Goal: Task Accomplishment & Management: Use online tool/utility

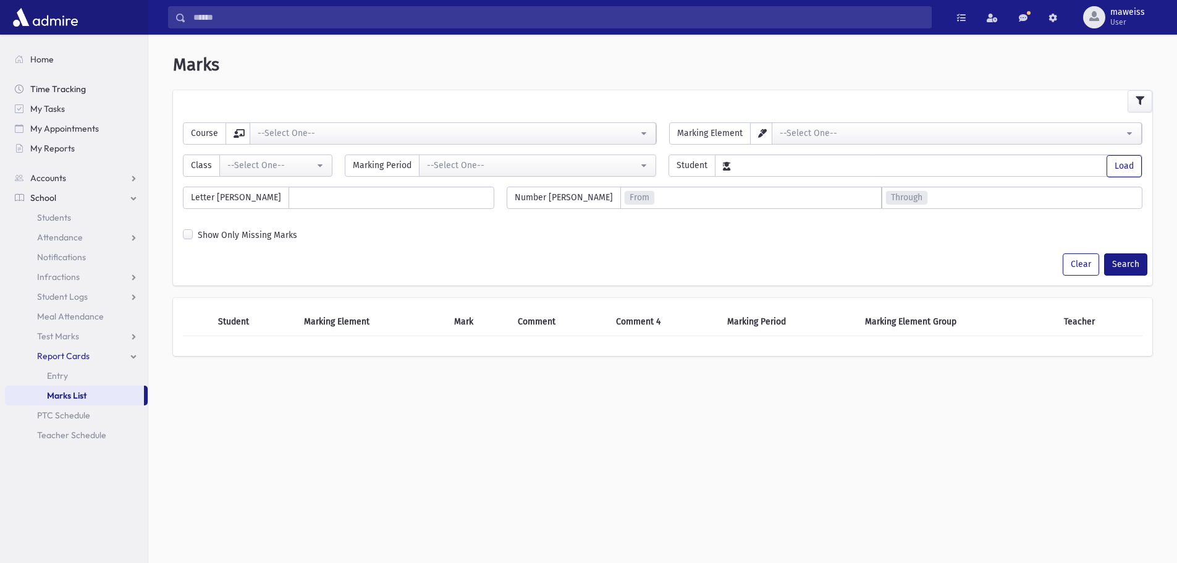
drag, startPoint x: 65, startPoint y: 88, endPoint x: 137, endPoint y: 196, distance: 130.0
click at [65, 89] on span "Time Tracking" at bounding box center [58, 88] width 56 height 11
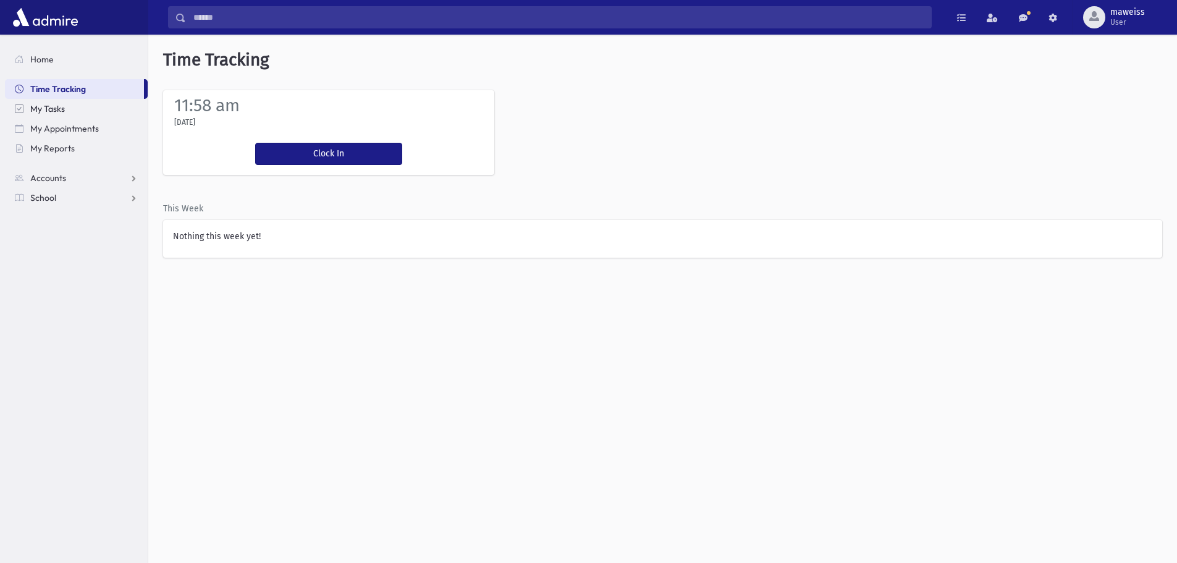
click at [59, 111] on span "My Tasks" at bounding box center [47, 108] width 35 height 11
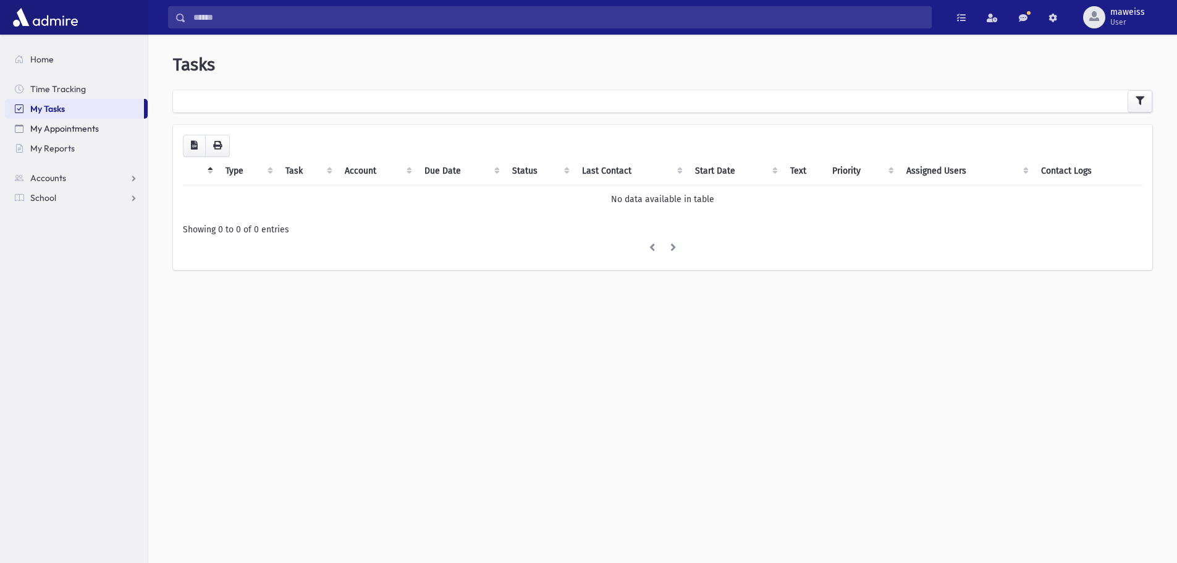
click at [61, 127] on span "My Appointments" at bounding box center [64, 128] width 69 height 11
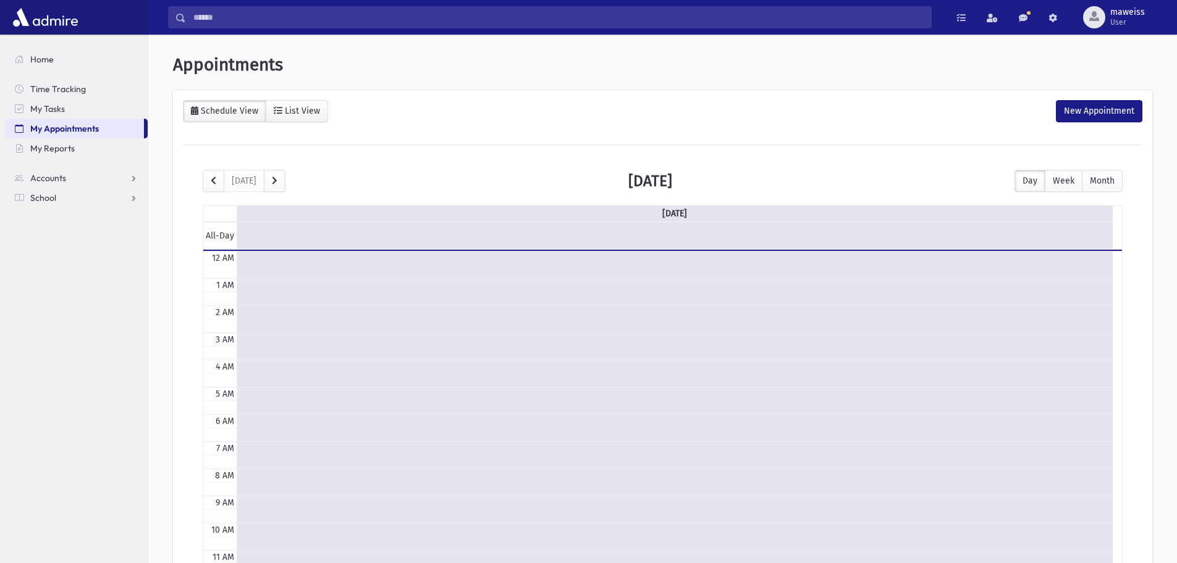
scroll to position [164, 0]
click at [61, 154] on link "My Reports" at bounding box center [76, 148] width 143 height 20
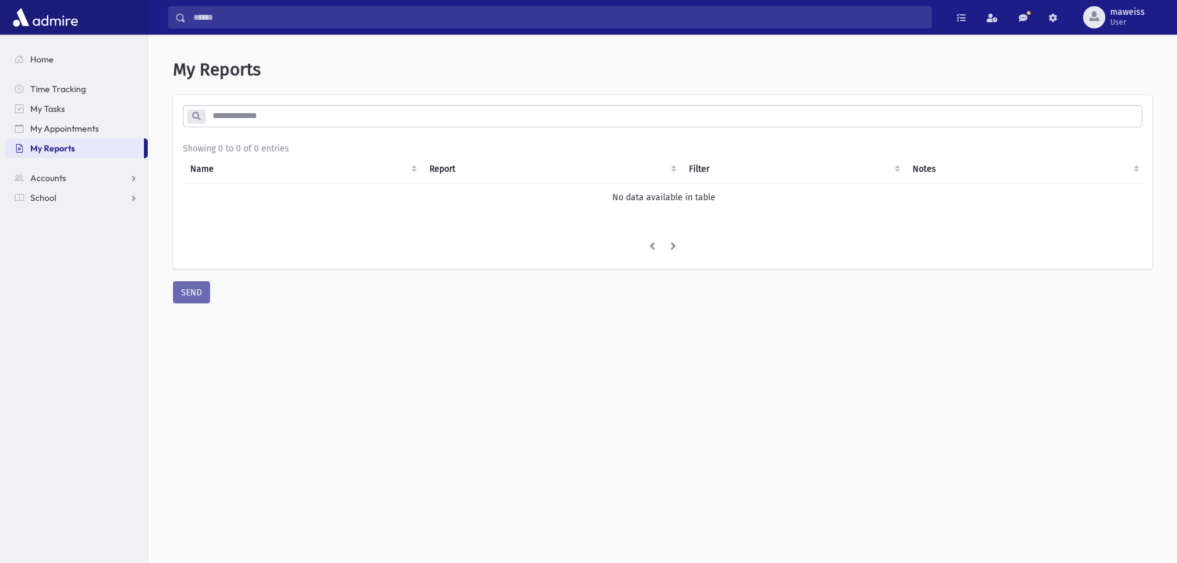
click at [231, 110] on input "search" at bounding box center [673, 116] width 936 height 22
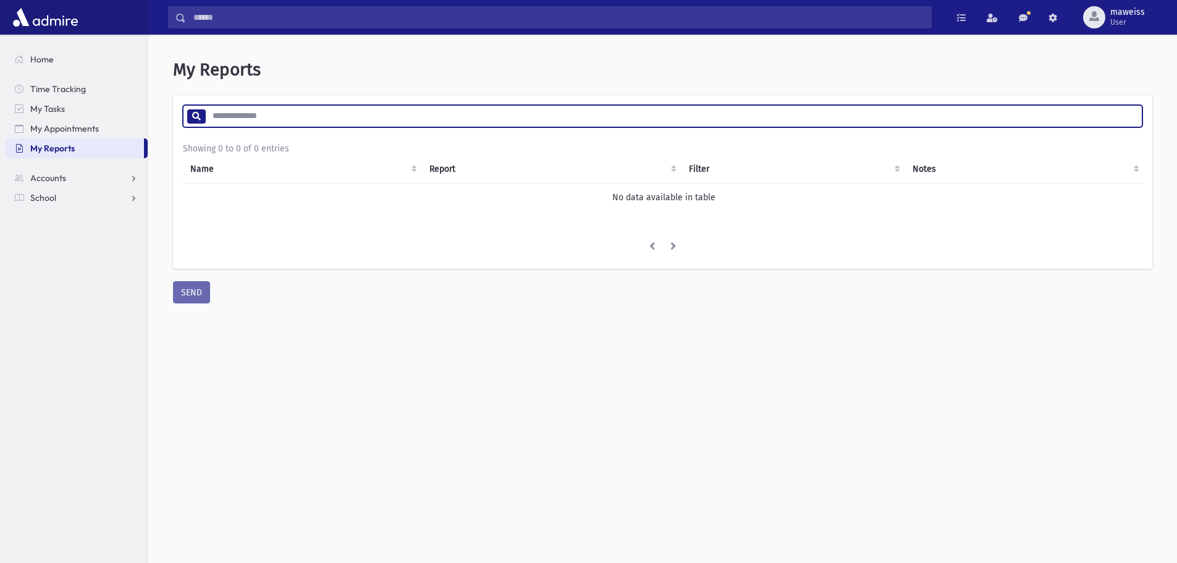
drag, startPoint x: 200, startPoint y: 117, endPoint x: 218, endPoint y: 140, distance: 29.5
click at [200, 117] on icon at bounding box center [196, 116] width 9 height 9
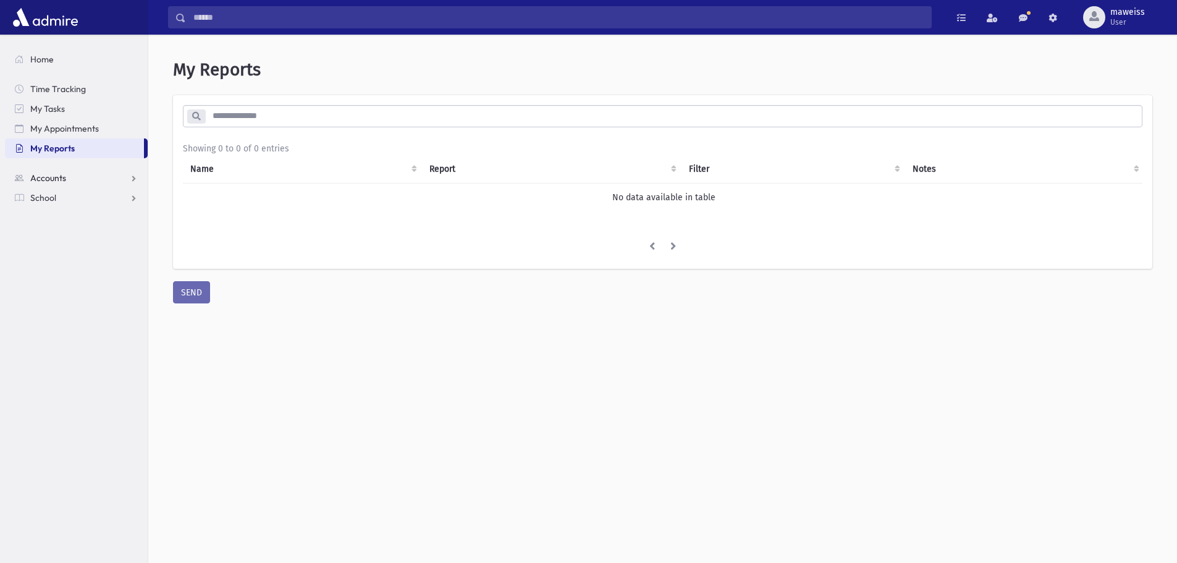
click at [41, 176] on span "Accounts" at bounding box center [48, 177] width 36 height 11
click at [72, 189] on link "Account List" at bounding box center [76, 198] width 143 height 20
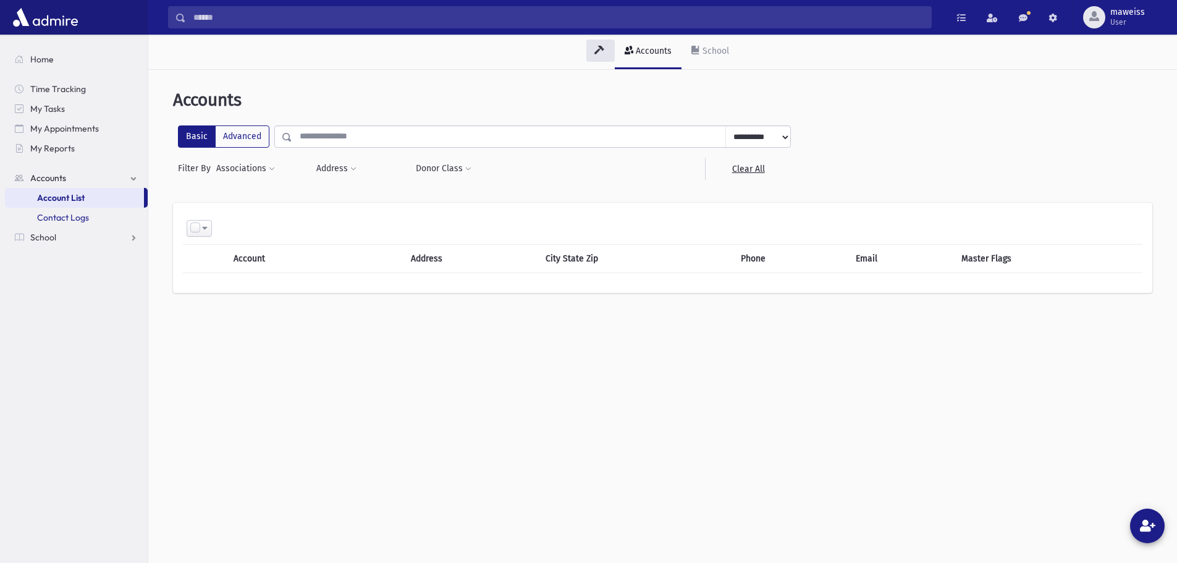
drag, startPoint x: 72, startPoint y: 198, endPoint x: 77, endPoint y: 209, distance: 12.7
click at [72, 200] on span "Account List" at bounding box center [61, 197] width 48 height 11
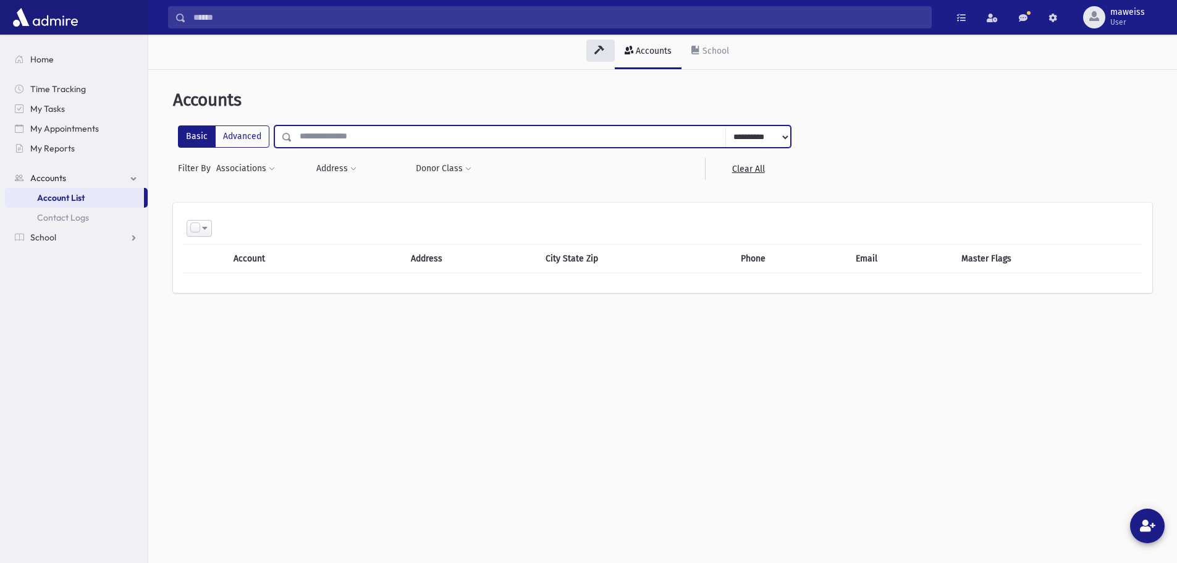
drag, startPoint x: 337, startPoint y: 141, endPoint x: 364, endPoint y: 146, distance: 27.1
click at [338, 141] on input "text" at bounding box center [509, 136] width 434 height 22
type input "*****"
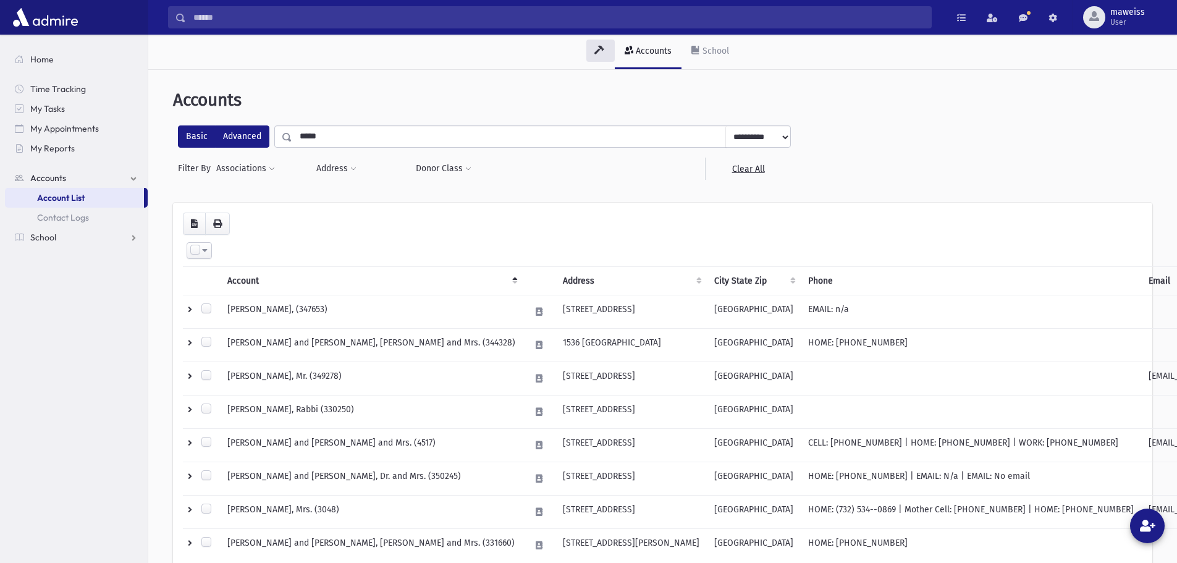
click at [235, 142] on label "Advanced" at bounding box center [242, 136] width 54 height 22
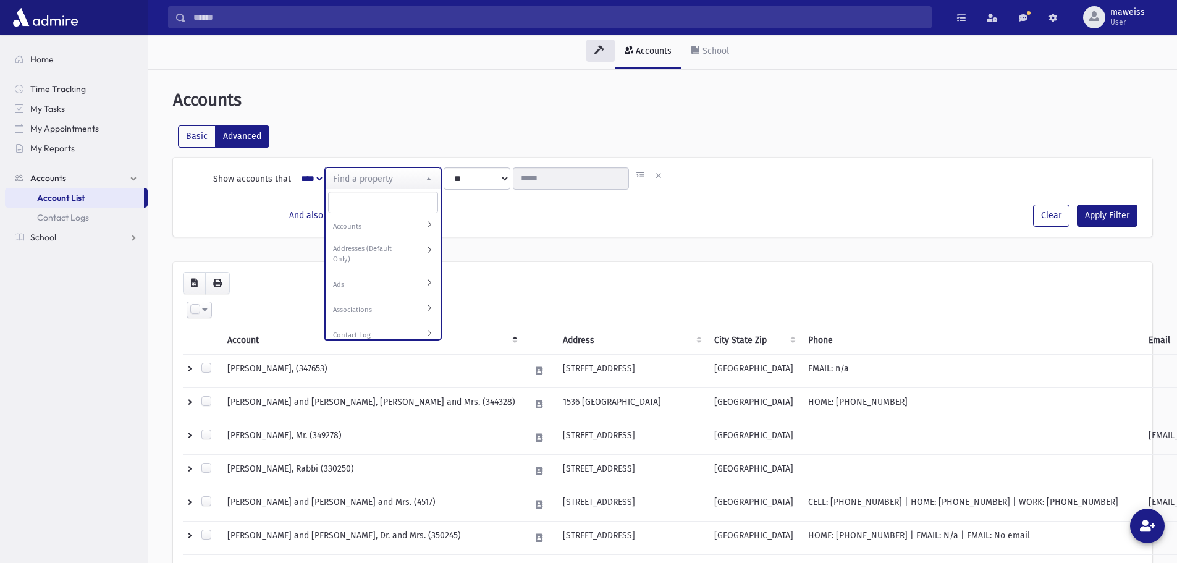
click at [401, 183] on span "Find a property" at bounding box center [383, 179] width 115 height 22
click at [350, 305] on label "Associations" at bounding box center [371, 310] width 77 height 11
click at [347, 305] on label "Associations" at bounding box center [371, 310] width 77 height 11
click at [406, 305] on label "Associations" at bounding box center [371, 310] width 77 height 11
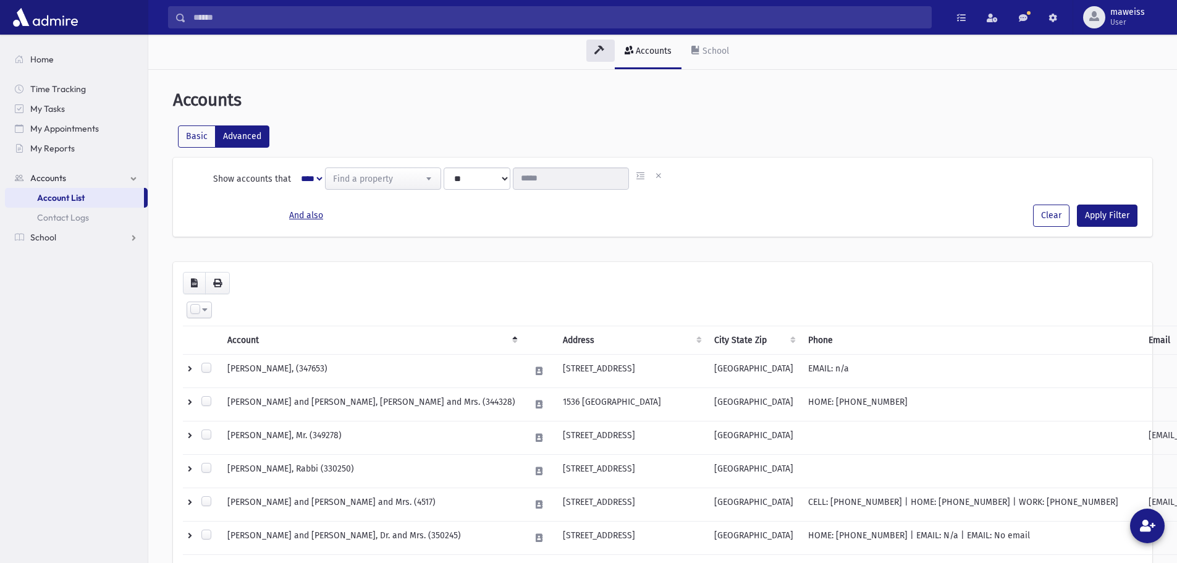
click at [271, 201] on div "**********" at bounding box center [662, 197] width 979 height 79
click at [197, 128] on label "Basic" at bounding box center [197, 136] width 38 height 22
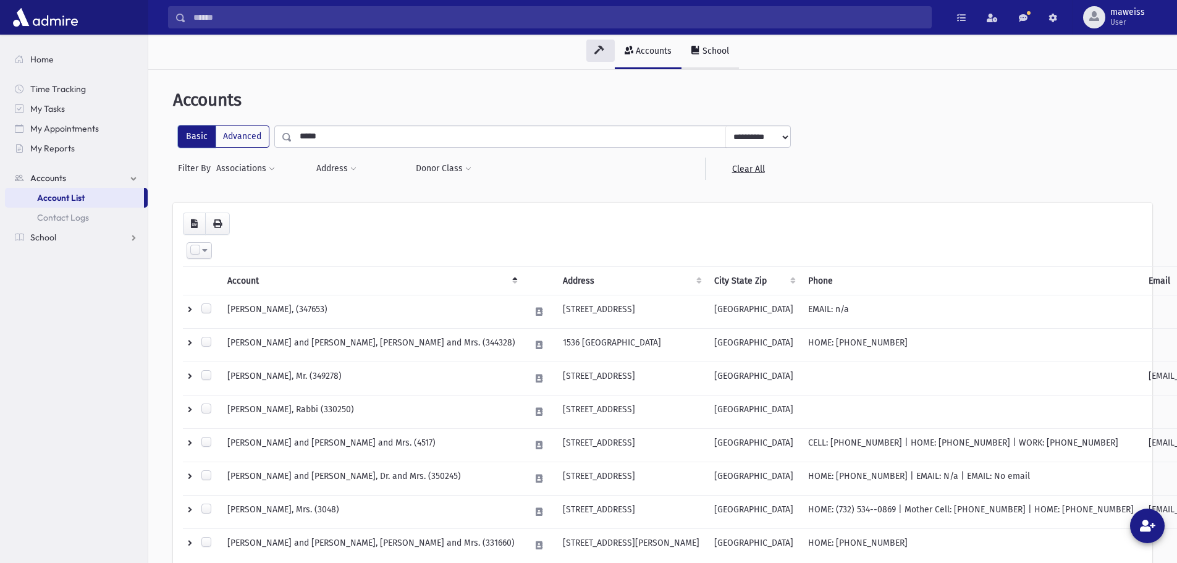
click at [709, 47] on div "School" at bounding box center [714, 51] width 29 height 11
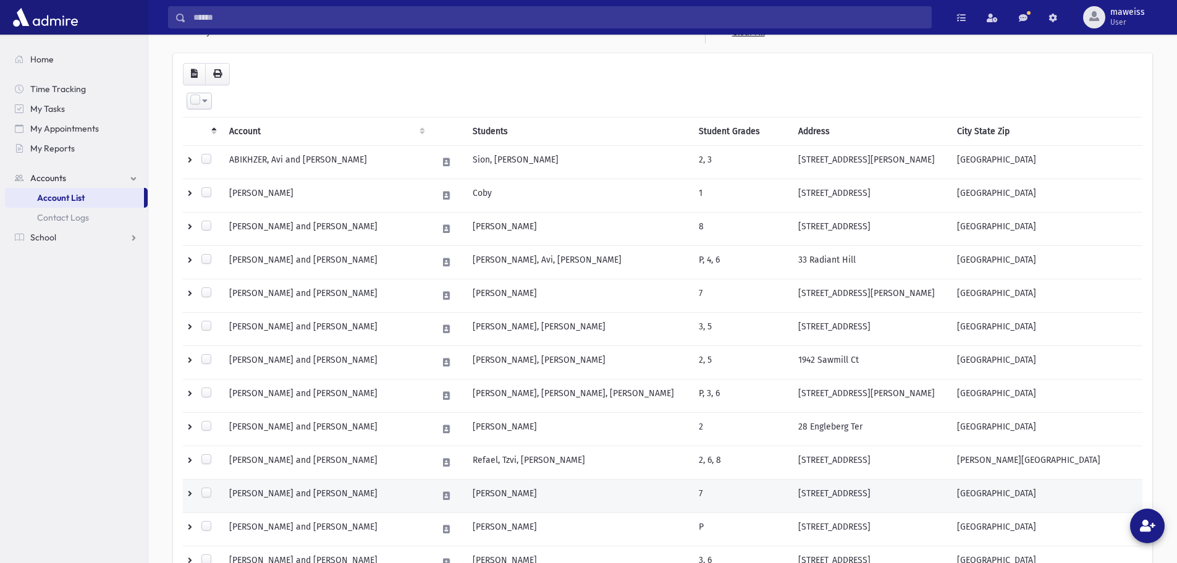
scroll to position [371, 0]
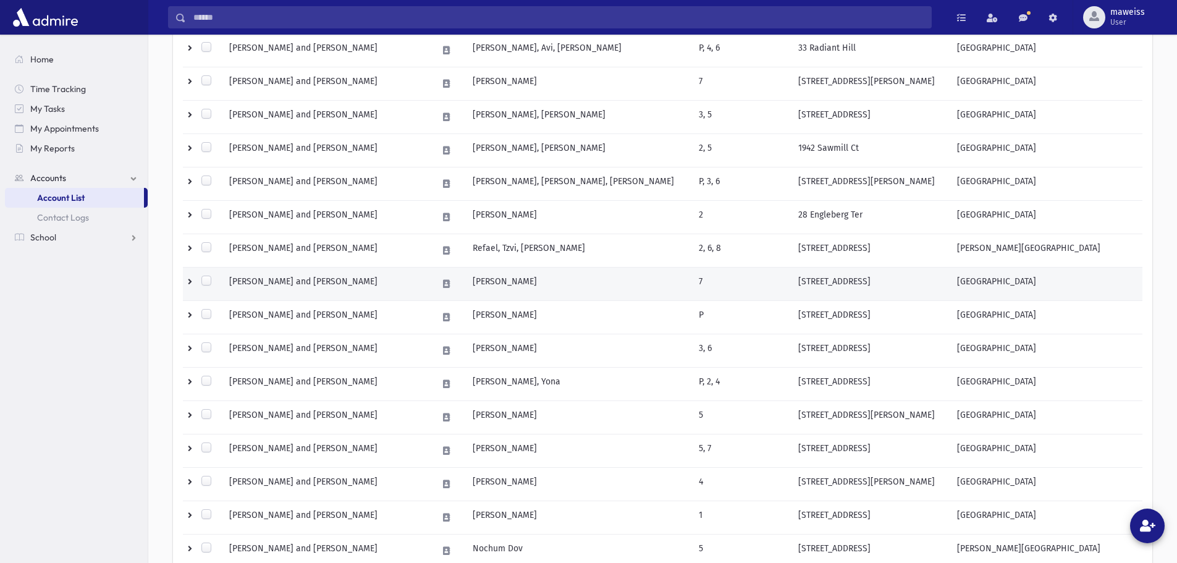
click at [191, 286] on td at bounding box center [202, 283] width 39 height 33
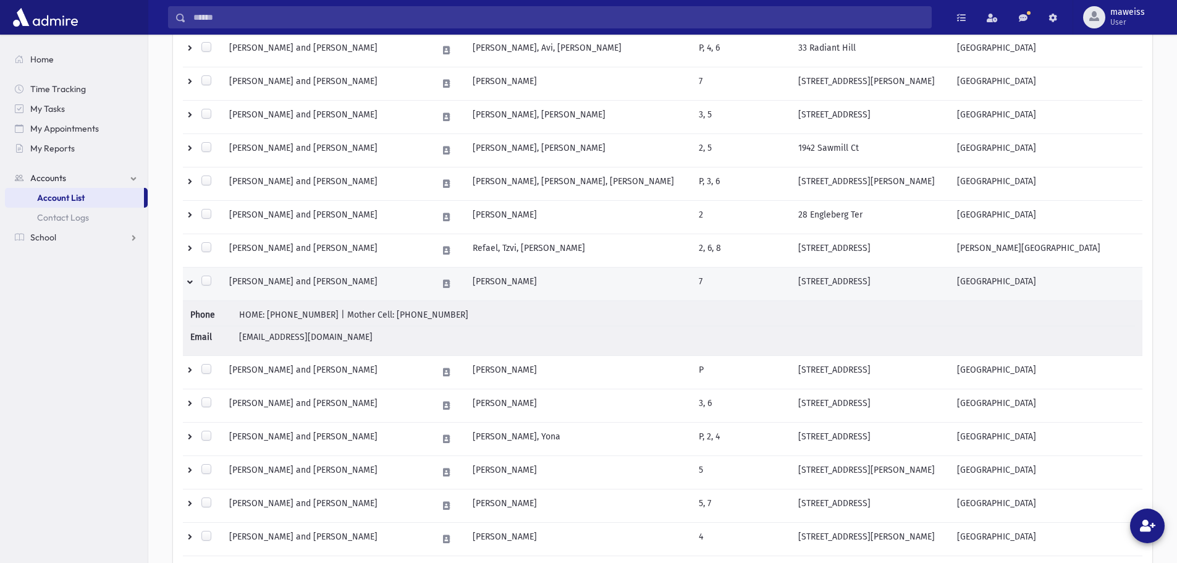
drag, startPoint x: 262, startPoint y: 283, endPoint x: 256, endPoint y: 282, distance: 6.2
click at [256, 282] on td "AMON, Shaul and Sori" at bounding box center [326, 283] width 208 height 33
click at [256, 282] on div "**********" at bounding box center [662, 299] width 1029 height 1270
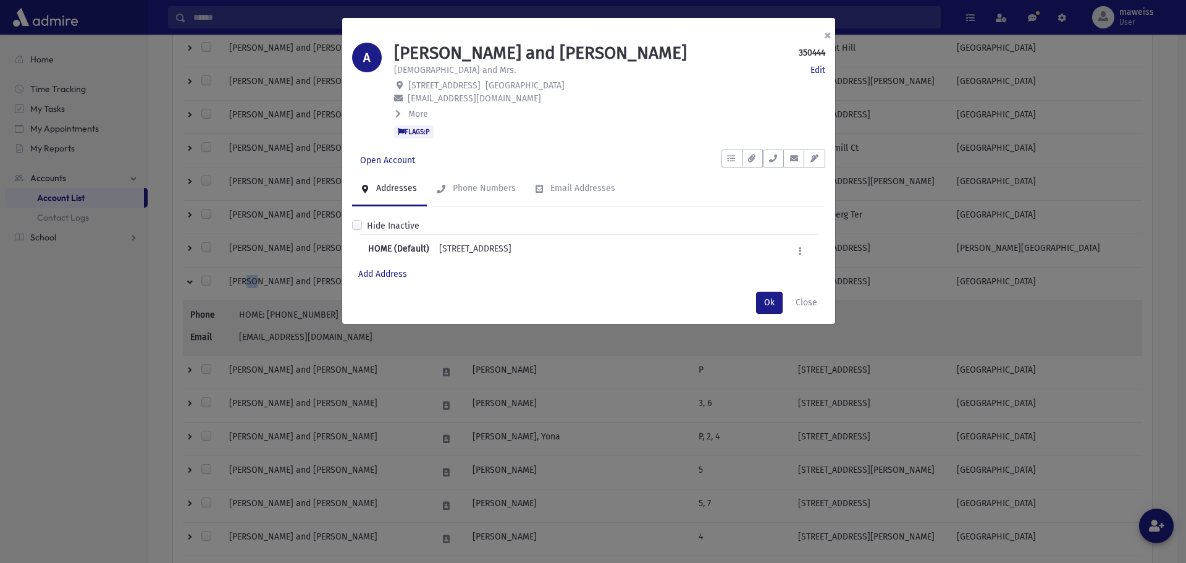
click at [823, 31] on button "×" at bounding box center [827, 35] width 27 height 35
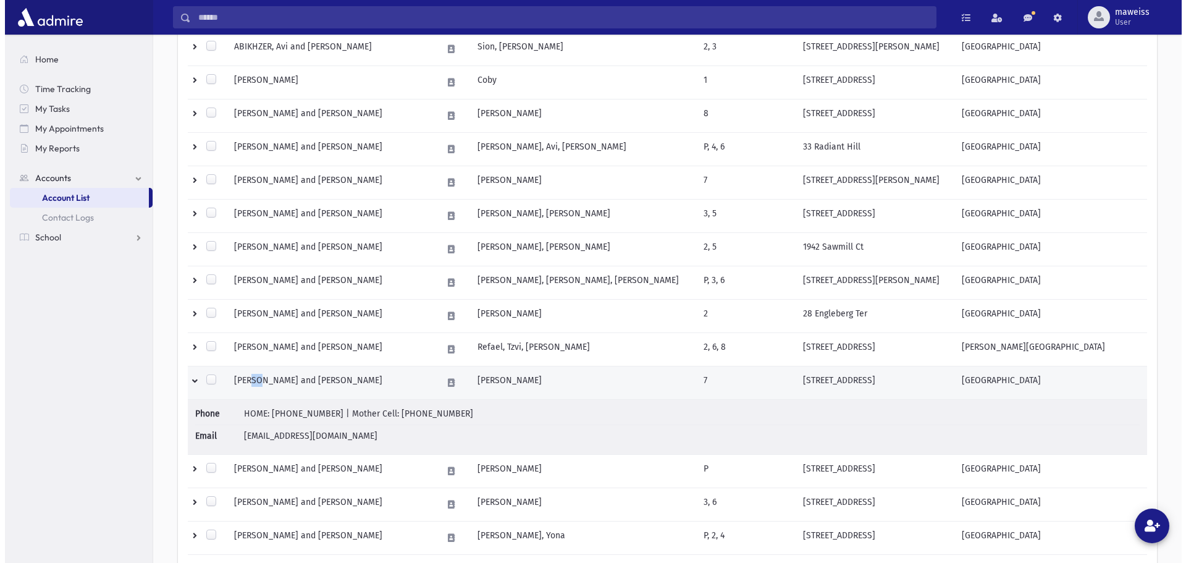
scroll to position [0, 0]
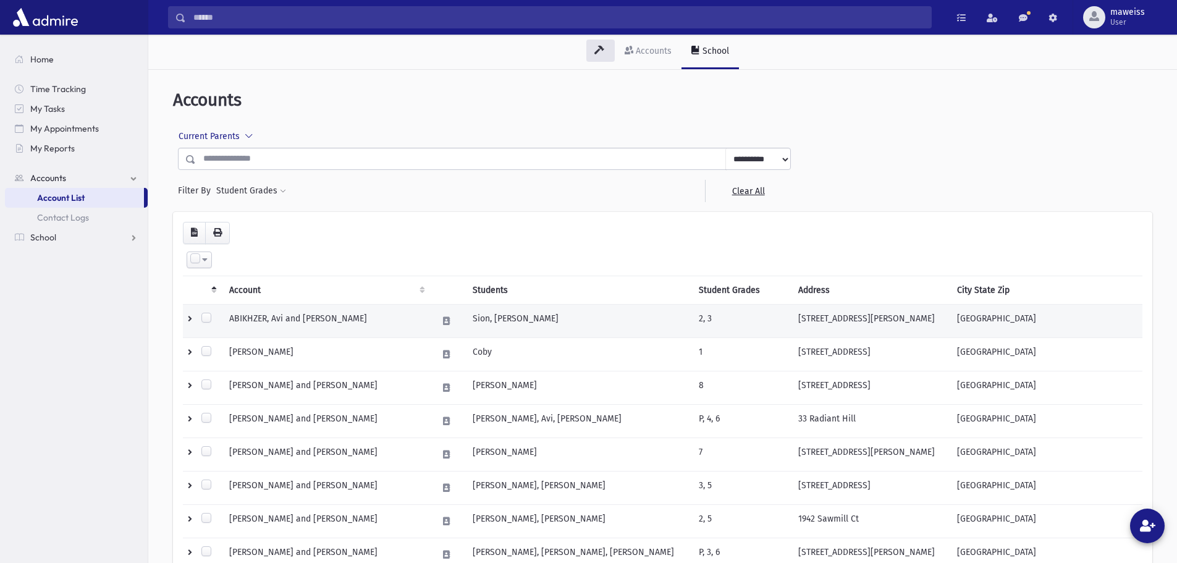
click at [253, 321] on td "ABIKHZER, Avi and Rena" at bounding box center [326, 320] width 208 height 33
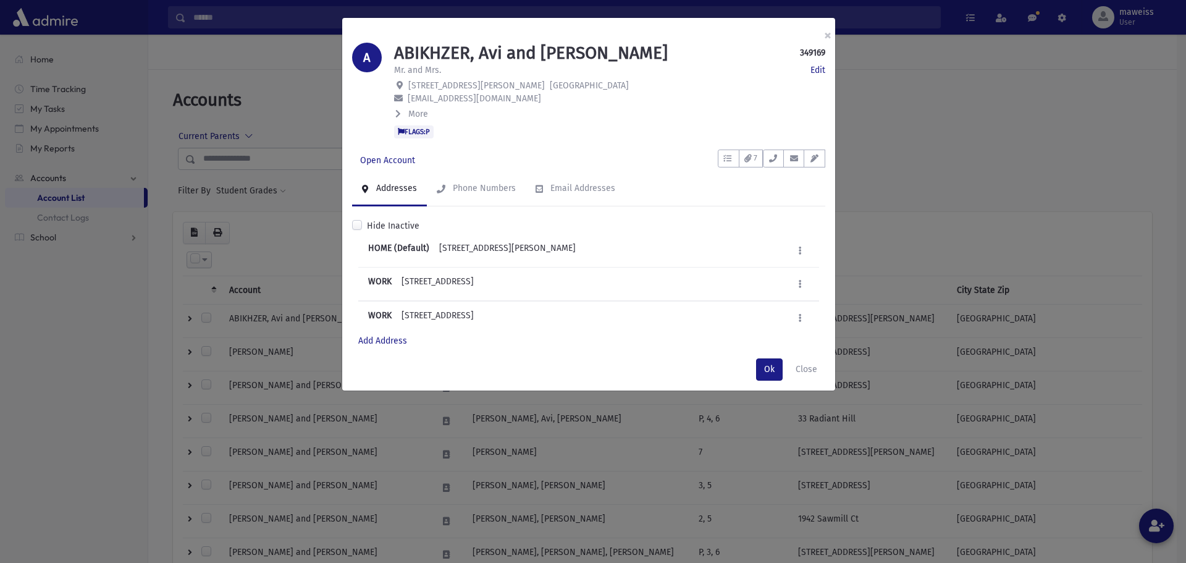
click at [398, 111] on icon at bounding box center [398, 113] width 6 height 9
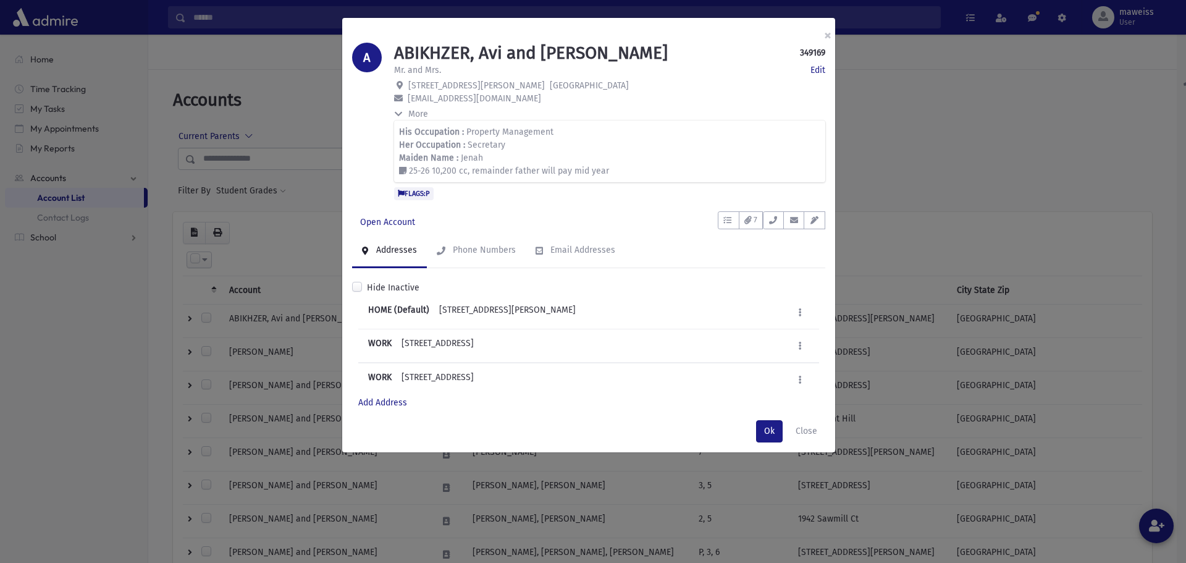
click at [398, 112] on icon at bounding box center [397, 114] width 9 height 6
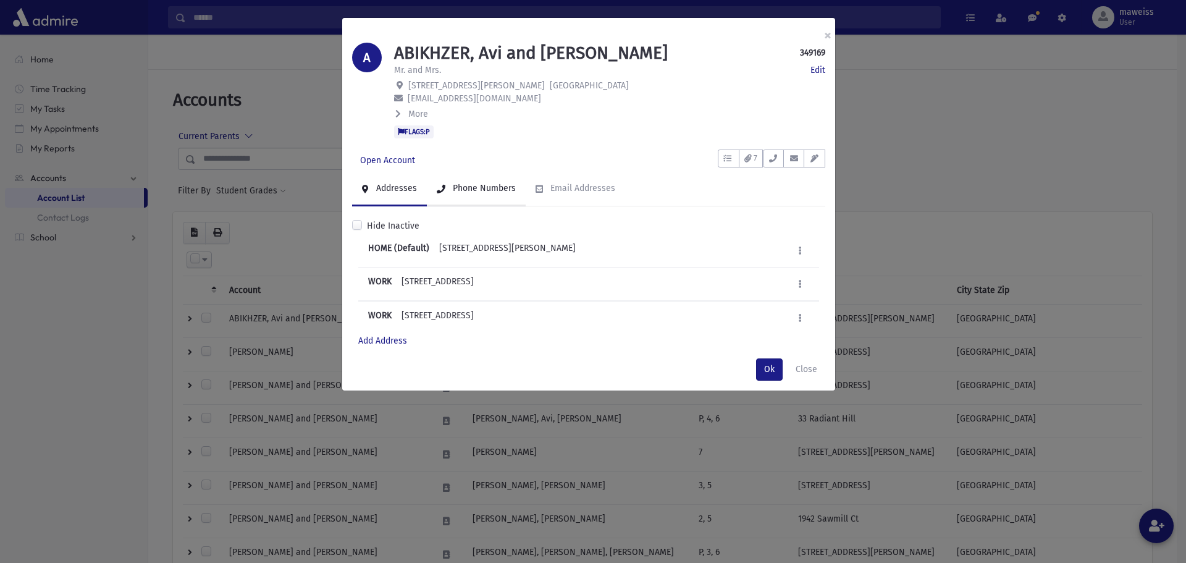
click at [467, 189] on div "Phone Numbers" at bounding box center [482, 188] width 65 height 11
click at [563, 193] on link "Email Addresses" at bounding box center [575, 189] width 99 height 35
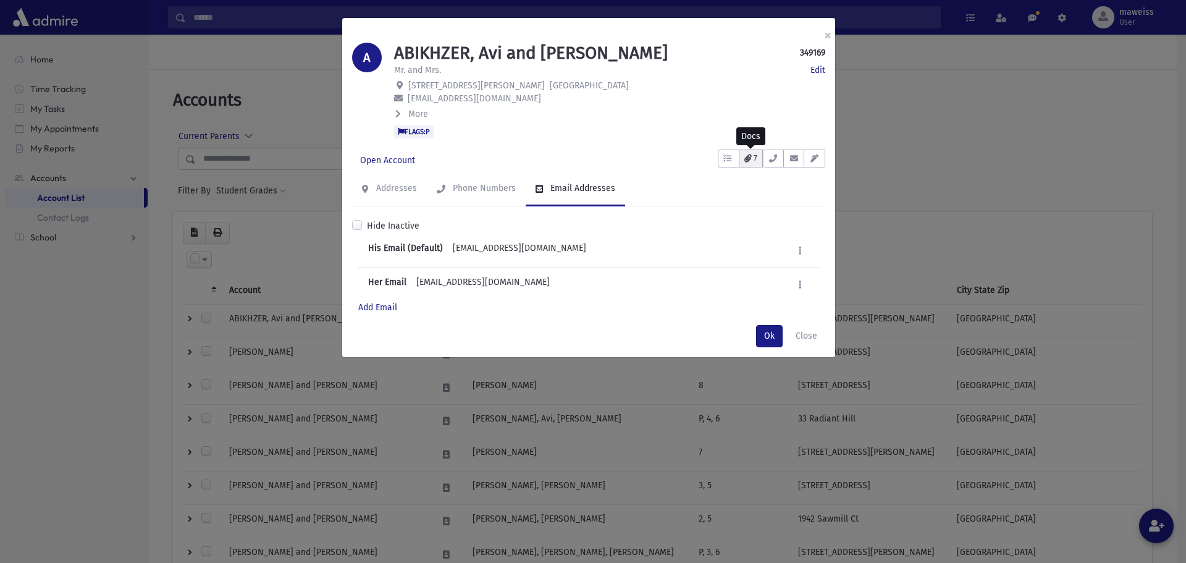
click at [743, 162] on button "7" at bounding box center [751, 158] width 24 height 18
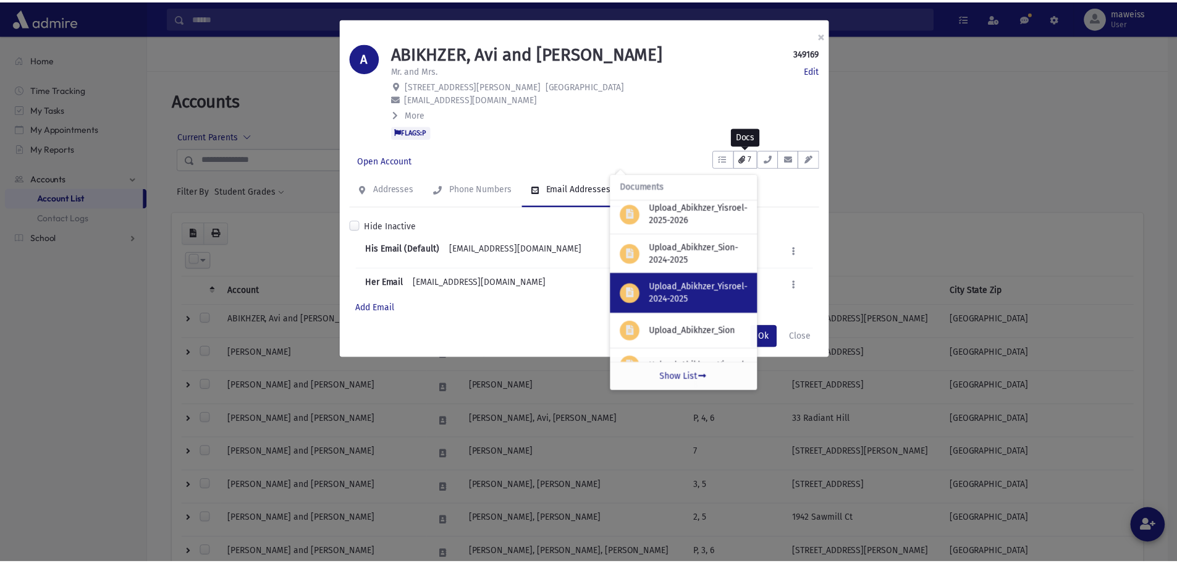
scroll to position [101, 0]
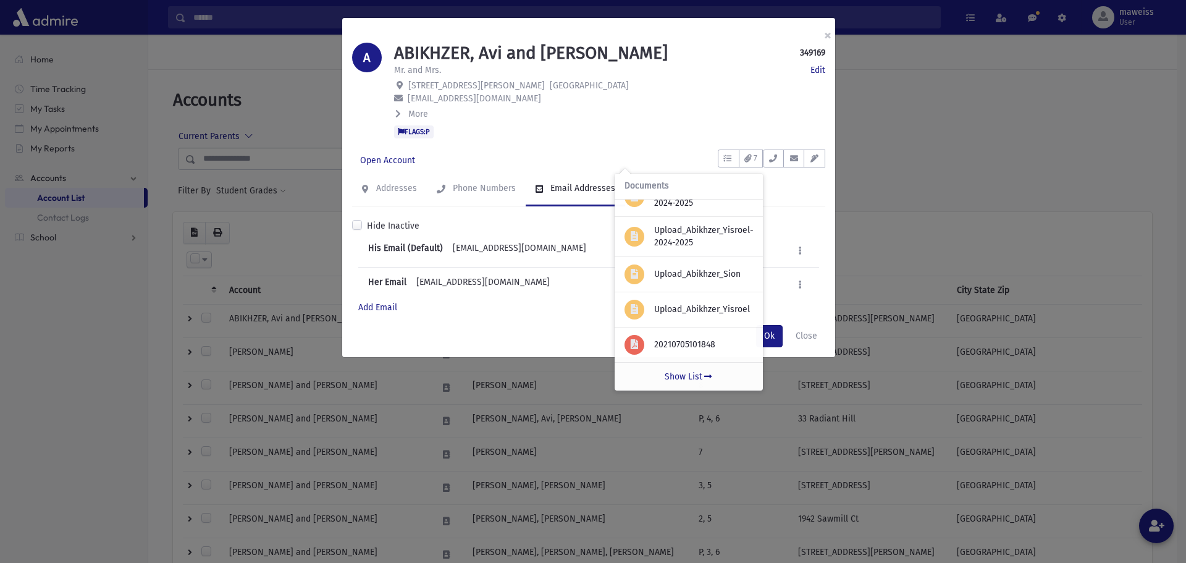
drag, startPoint x: 625, startPoint y: 117, endPoint x: 597, endPoint y: 130, distance: 31.2
click at [625, 117] on div "More" at bounding box center [609, 114] width 431 height 14
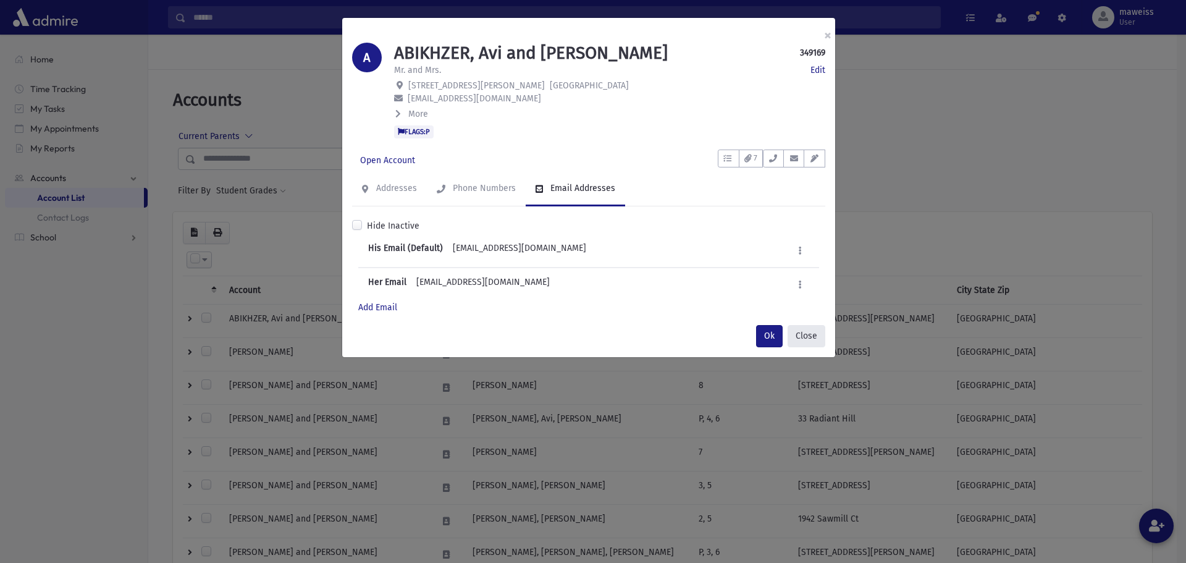
drag, startPoint x: 810, startPoint y: 342, endPoint x: 674, endPoint y: 332, distance: 136.2
click at [810, 342] on button "Close" at bounding box center [807, 336] width 38 height 22
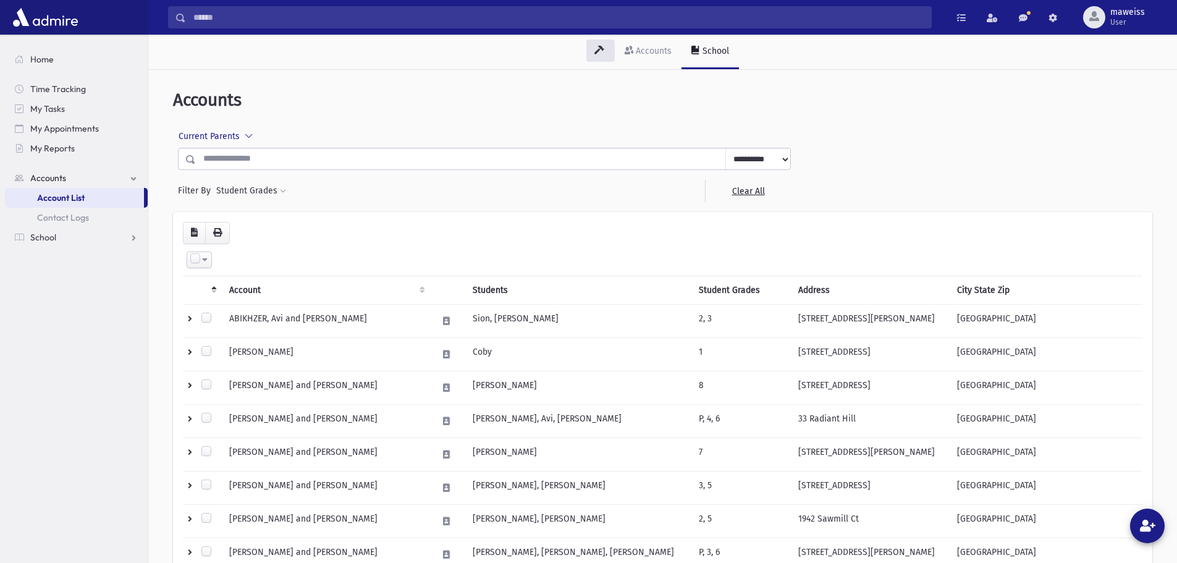
click at [206, 266] on div at bounding box center [199, 259] width 25 height 17
click at [205, 266] on div at bounding box center [199, 259] width 25 height 17
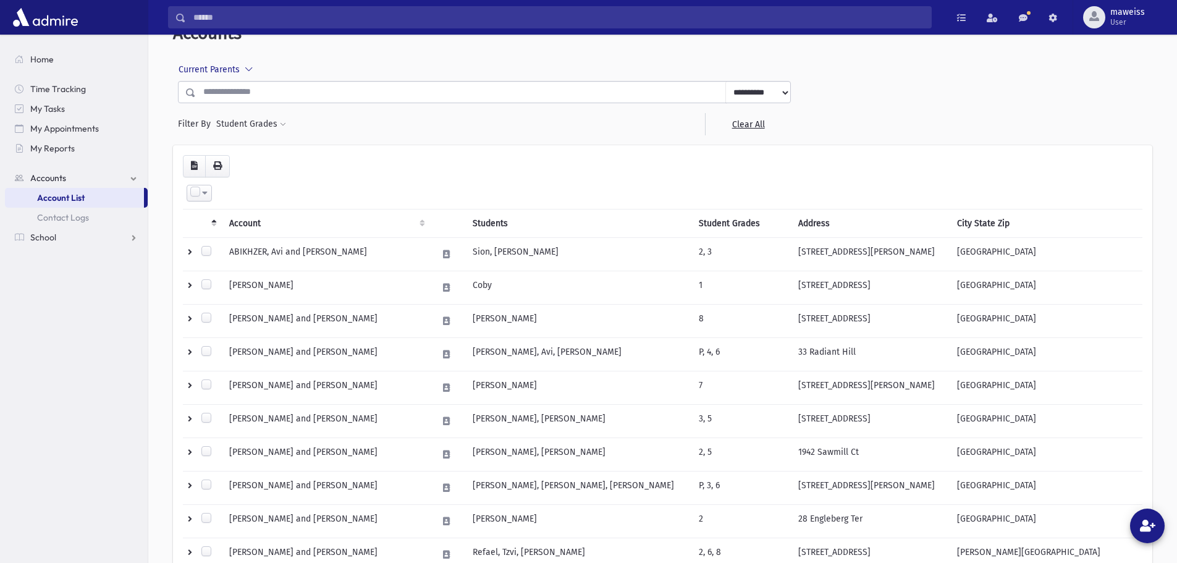
scroll to position [0, 0]
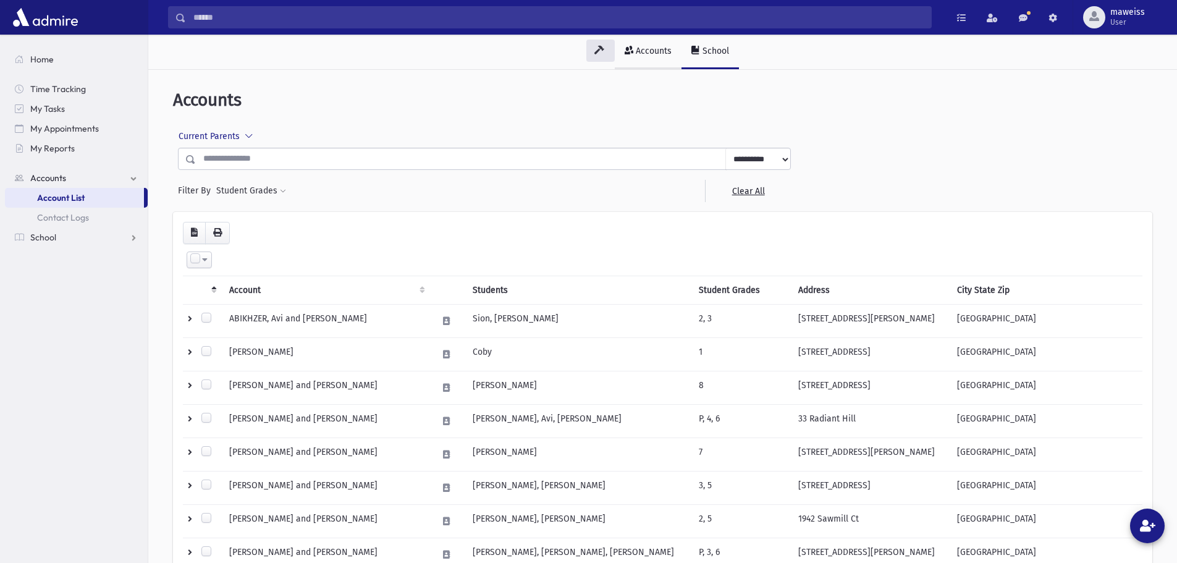
click at [636, 56] on div "Accounts" at bounding box center [652, 51] width 38 height 11
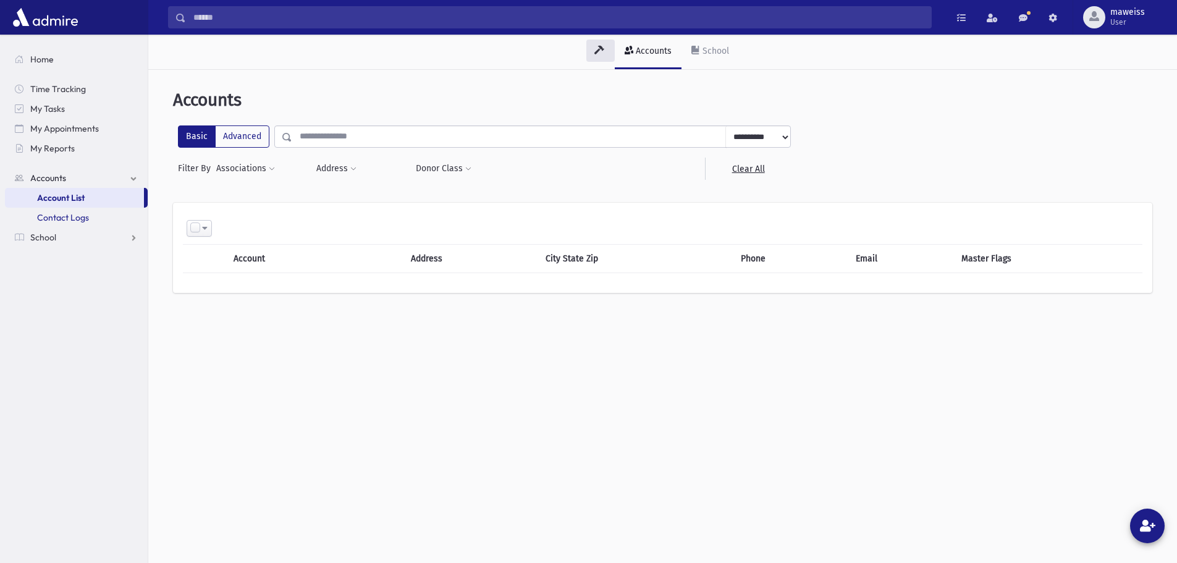
click at [74, 221] on span "Contact Logs" at bounding box center [63, 217] width 52 height 11
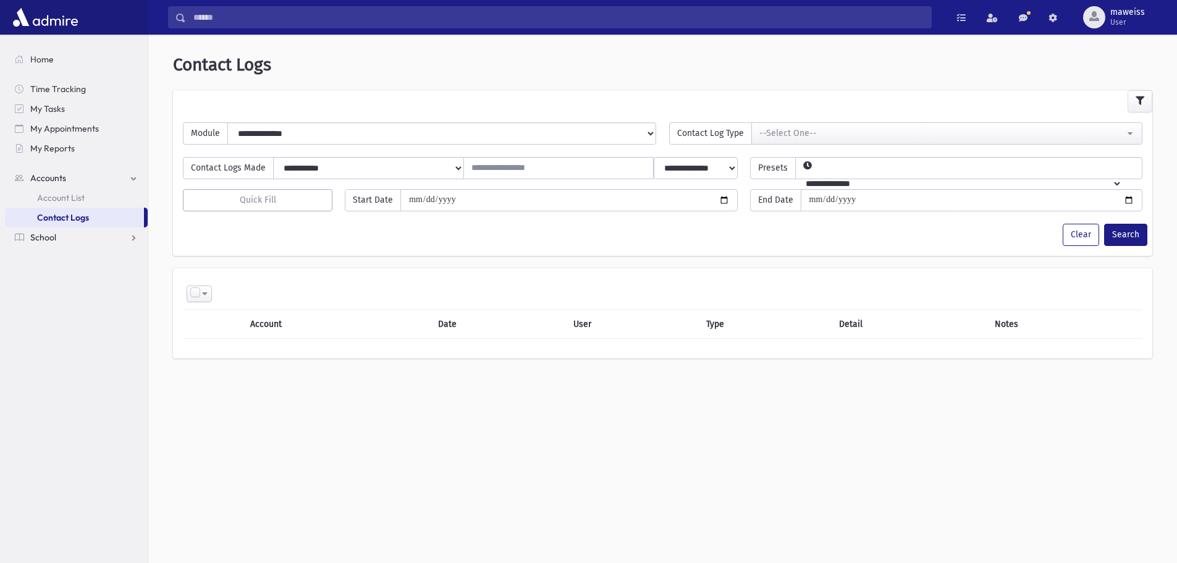
click at [67, 243] on link "School" at bounding box center [76, 237] width 143 height 20
click at [57, 218] on span "Students" at bounding box center [54, 217] width 34 height 11
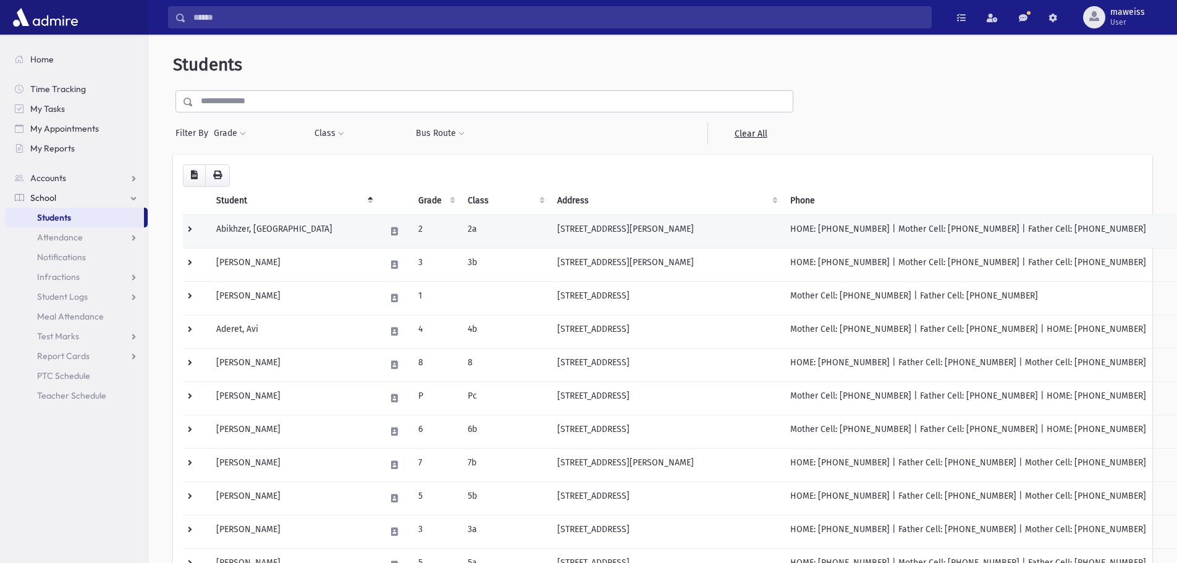
click at [235, 227] on td "Abikhzer, [GEOGRAPHIC_DATA]" at bounding box center [293, 230] width 169 height 33
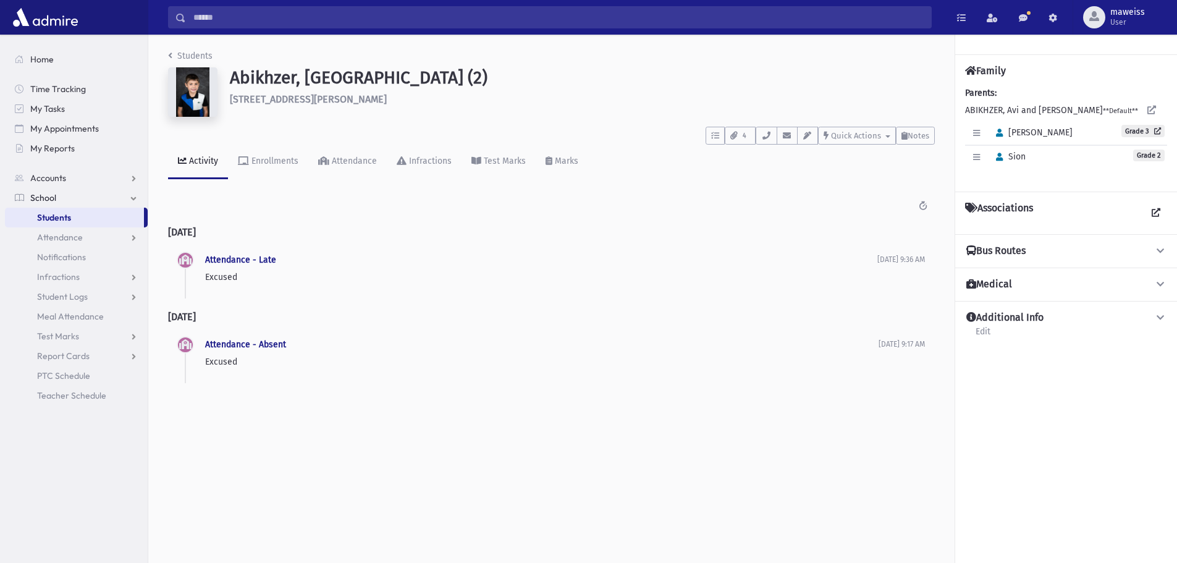
click at [995, 207] on h4 "Associations" at bounding box center [999, 213] width 68 height 22
click at [1150, 209] on link at bounding box center [1156, 213] width 22 height 22
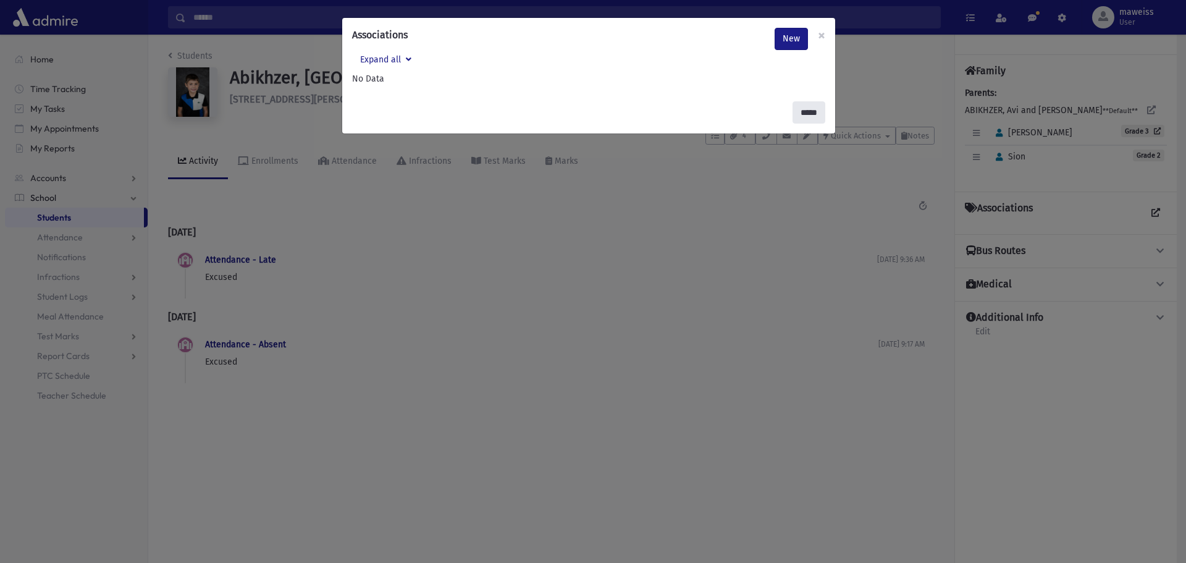
click at [807, 112] on input "*****" at bounding box center [809, 112] width 33 height 22
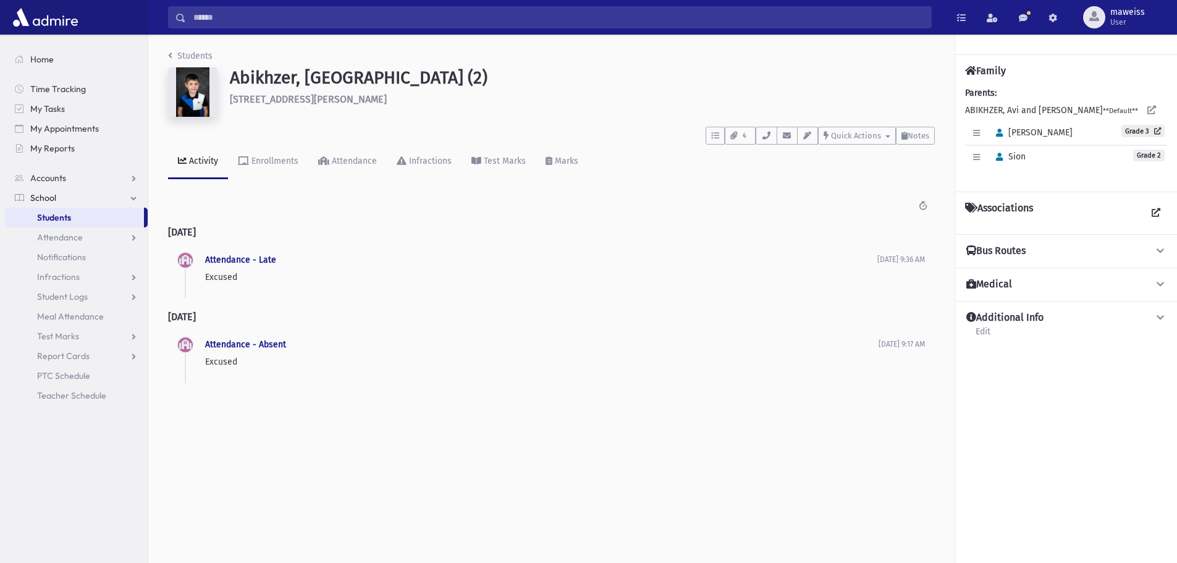
click at [1010, 251] on h4 "Bus Routes" at bounding box center [995, 251] width 59 height 13
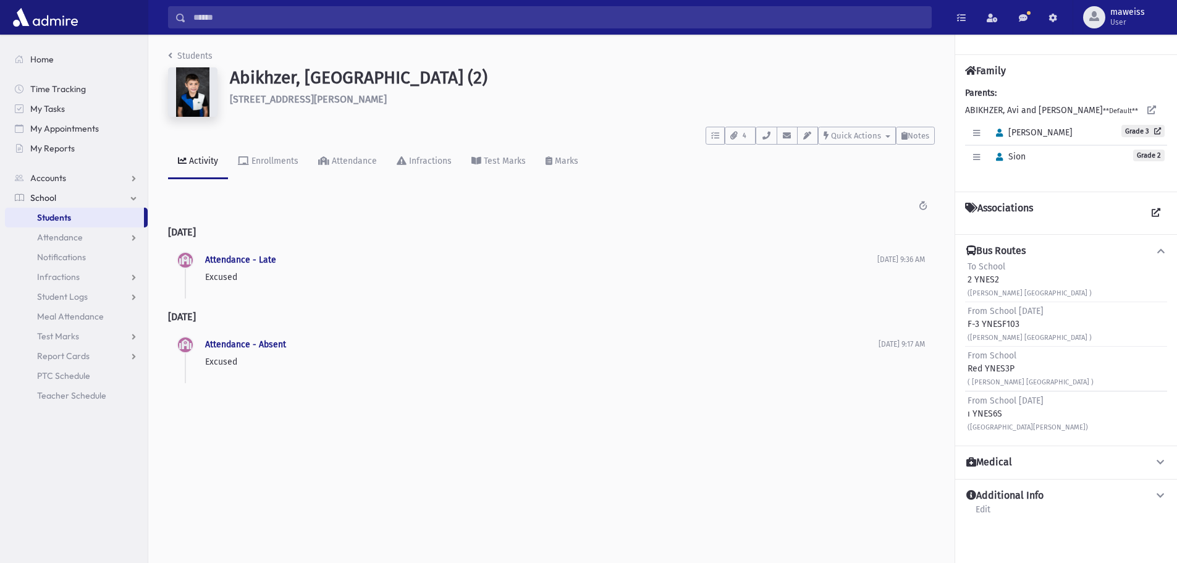
drag, startPoint x: 1155, startPoint y: 249, endPoint x: 1129, endPoint y: 282, distance: 42.3
click at [1155, 250] on span at bounding box center [1160, 251] width 11 height 13
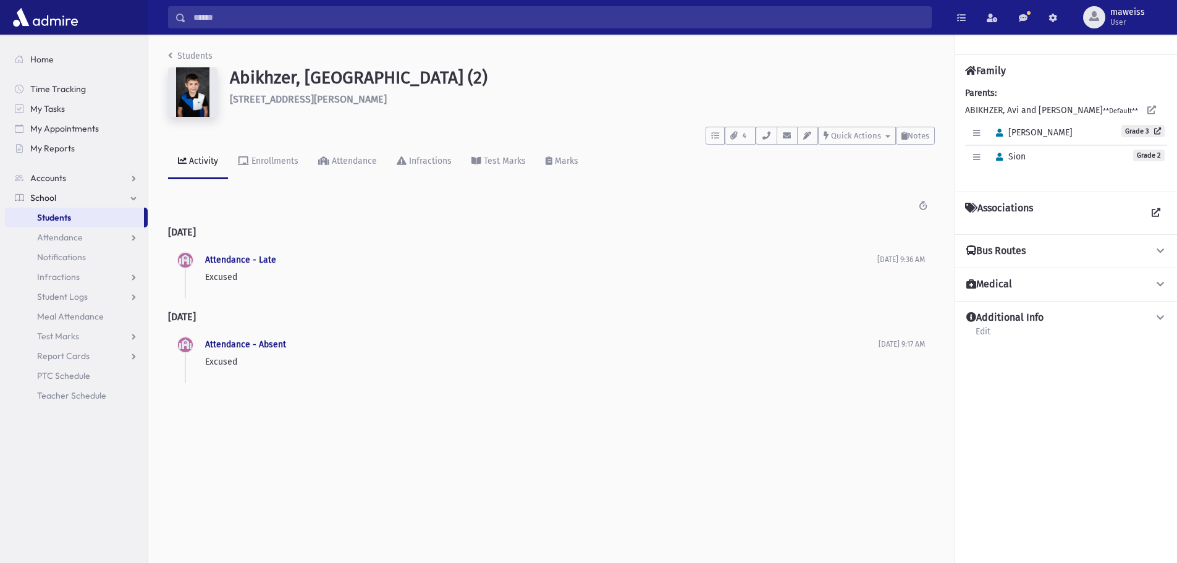
click at [1015, 275] on div "Medical Allergies: None Affiliates: EMS Fraidy Jenah [PHONE_NUMBER] EMS [PERSON…" at bounding box center [1066, 283] width 222 height 33
click at [982, 290] on h4 "Medical" at bounding box center [989, 284] width 46 height 13
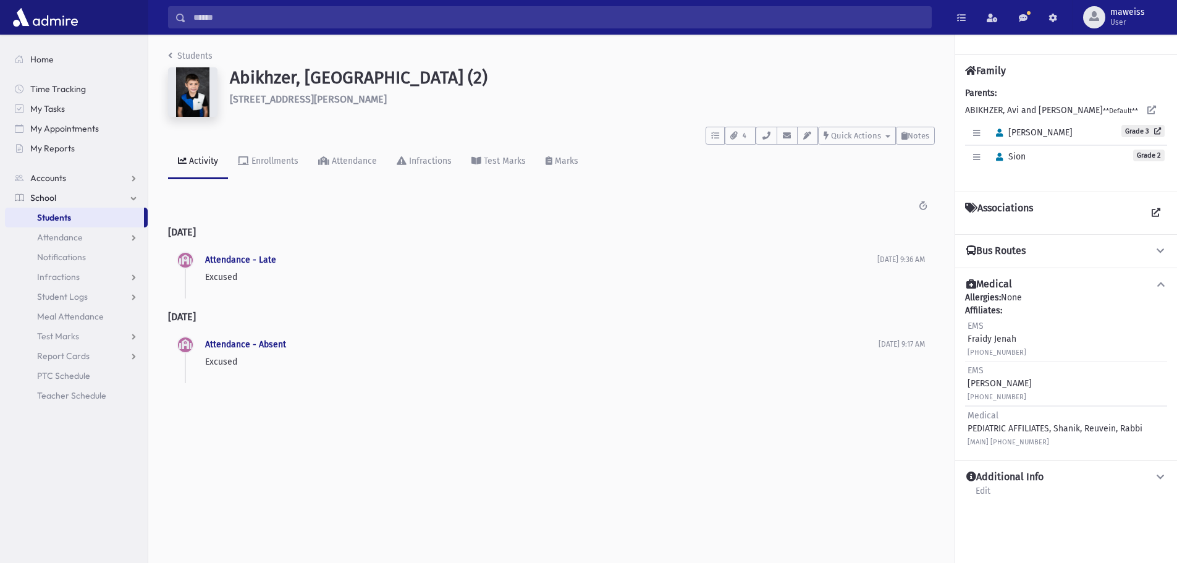
click at [1159, 278] on span at bounding box center [1160, 284] width 11 height 13
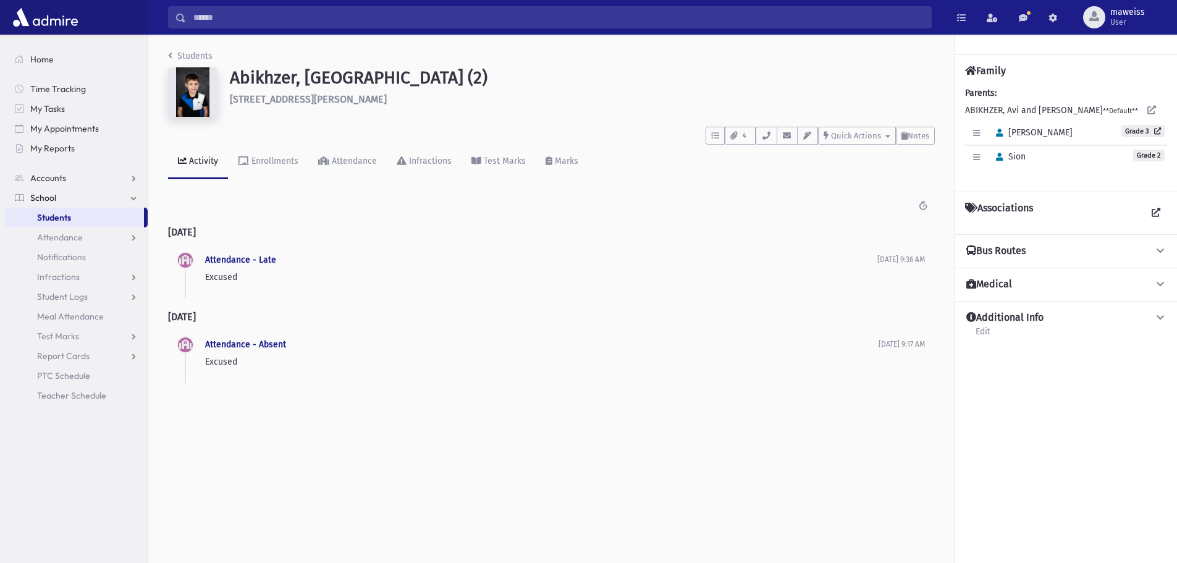
click at [1148, 325] on div "Additional Info Edit" at bounding box center [1066, 328] width 202 height 35
click at [1159, 325] on div "Additional Info Edit" at bounding box center [1066, 328] width 202 height 35
click at [1161, 319] on icon at bounding box center [1160, 317] width 11 height 9
drag, startPoint x: 1156, startPoint y: 237, endPoint x: 1141, endPoint y: 239, distance: 14.9
click at [1154, 235] on div "Bus Routes To School 2 YNES2 ([PERSON_NAME] [GEOGRAPHIC_DATA] ) From School [DA…" at bounding box center [1066, 250] width 222 height 33
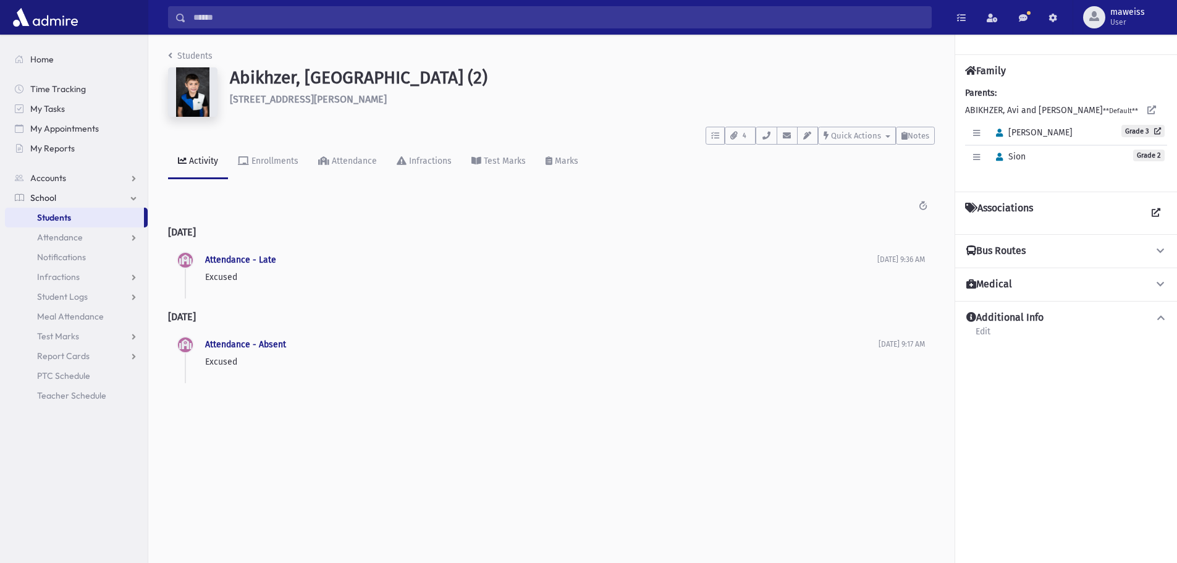
click at [1158, 248] on icon at bounding box center [1160, 250] width 11 height 9
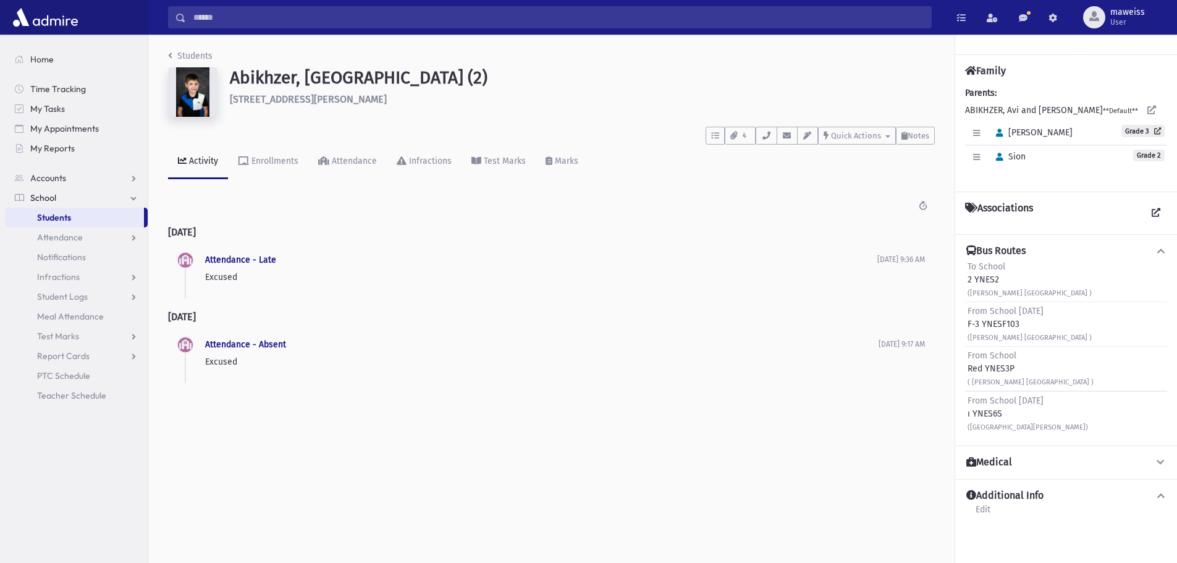
click at [1159, 247] on icon at bounding box center [1160, 250] width 11 height 9
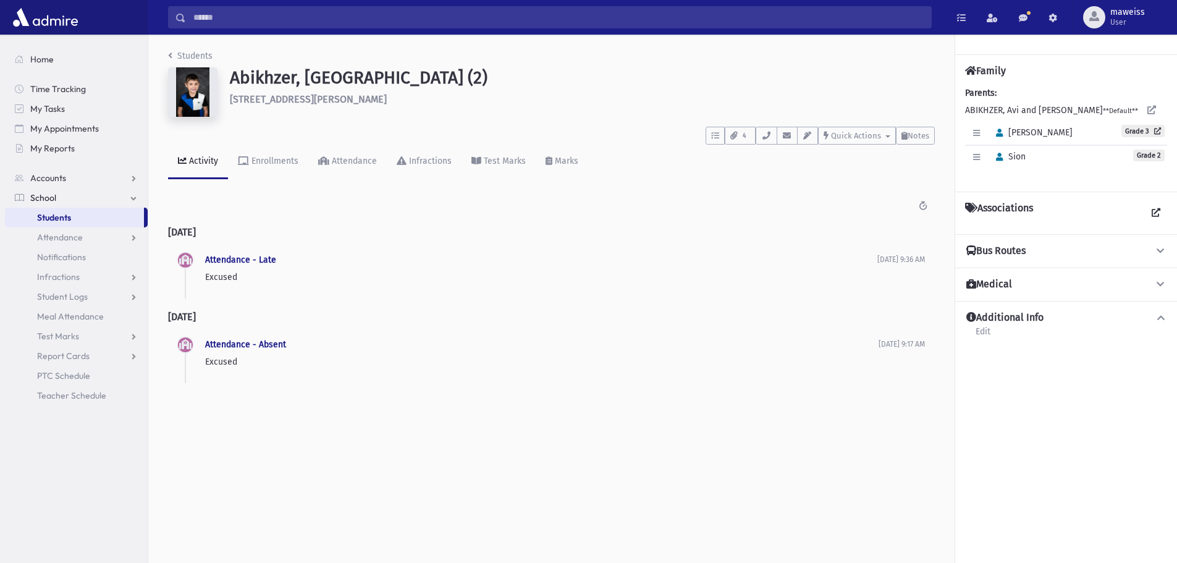
click at [272, 180] on div "Students [GEOGRAPHIC_DATA][PERSON_NAME][GEOGRAPHIC_DATA] (2) [STREET_ADDRESS][P…" at bounding box center [551, 223] width 806 height 376
click at [274, 163] on div "Enrollments" at bounding box center [273, 161] width 49 height 11
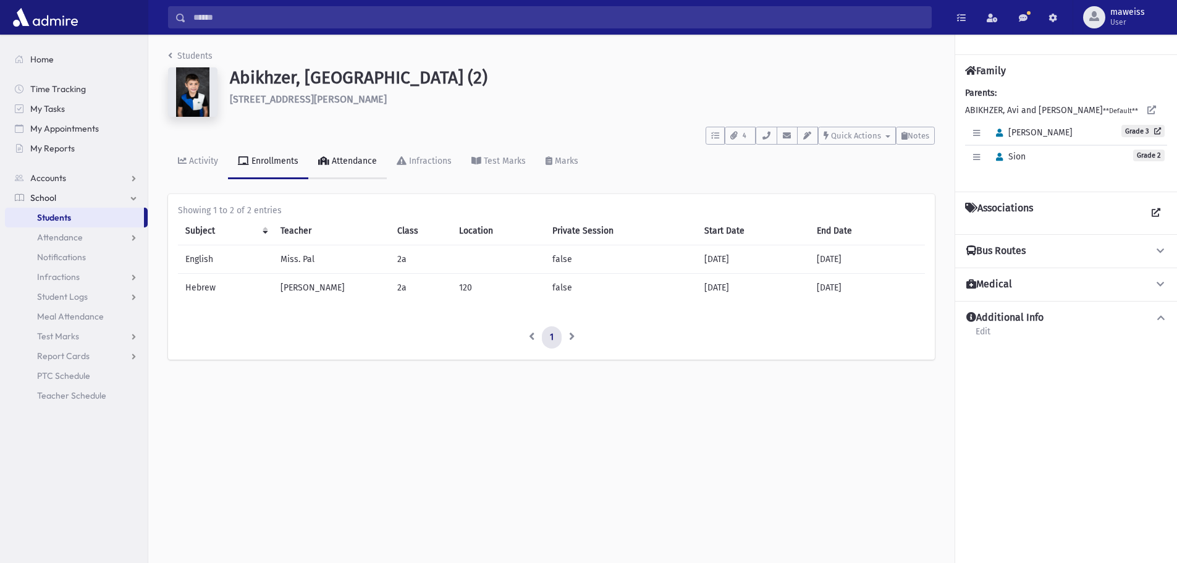
click at [358, 158] on div "Attendance" at bounding box center [353, 161] width 48 height 11
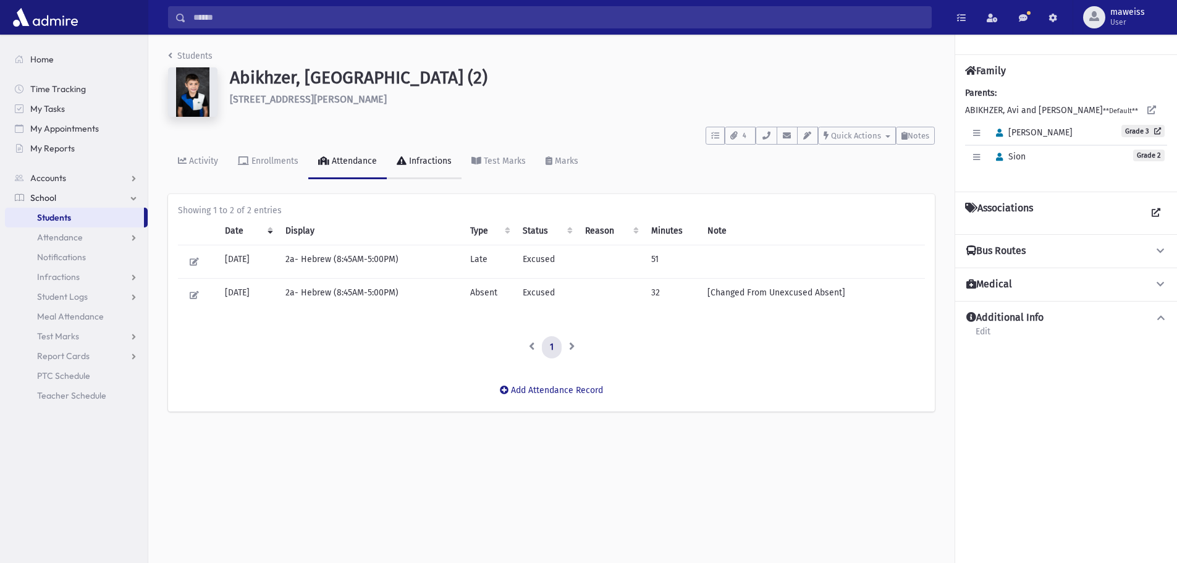
click at [437, 154] on link "Infractions" at bounding box center [424, 162] width 75 height 35
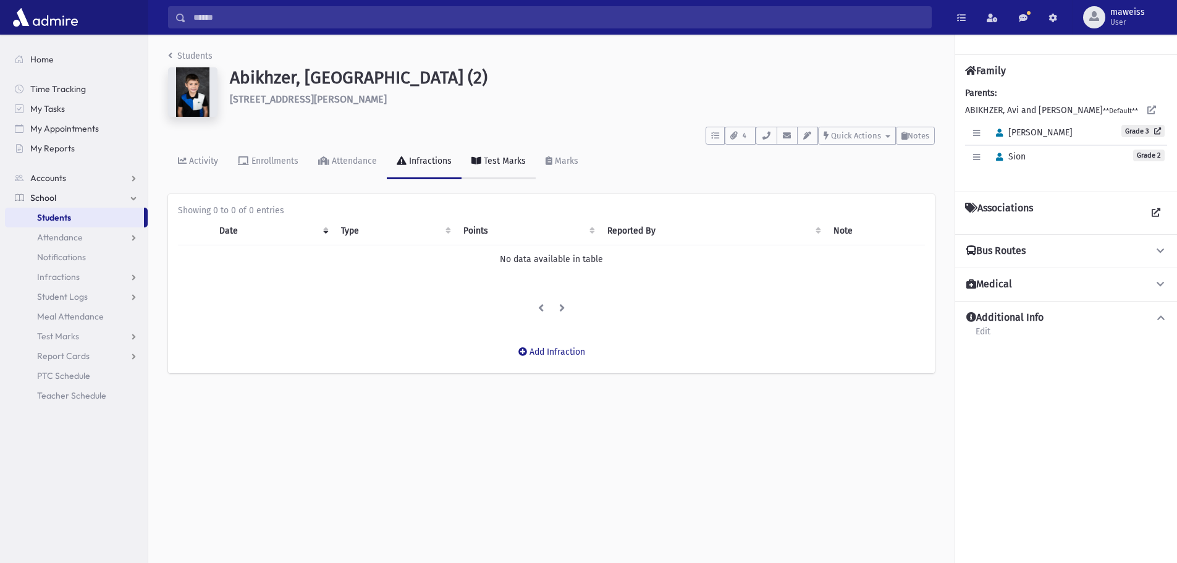
click at [514, 153] on link "Test Marks" at bounding box center [498, 162] width 74 height 35
click at [577, 161] on link "Marks" at bounding box center [562, 162] width 53 height 35
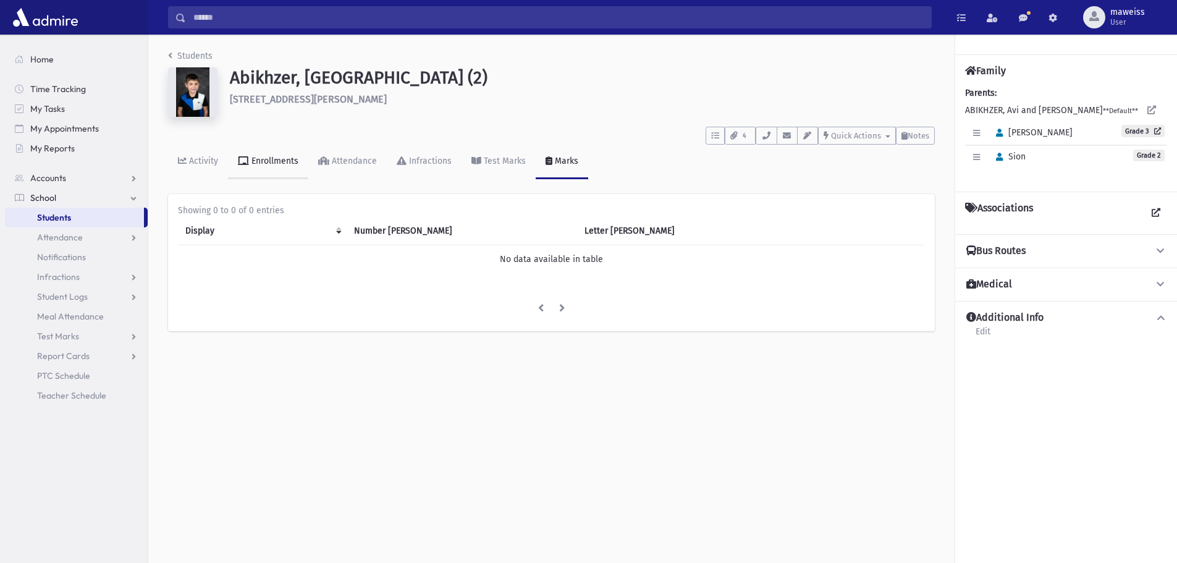
click at [284, 164] on div "Enrollments" at bounding box center [273, 161] width 49 height 11
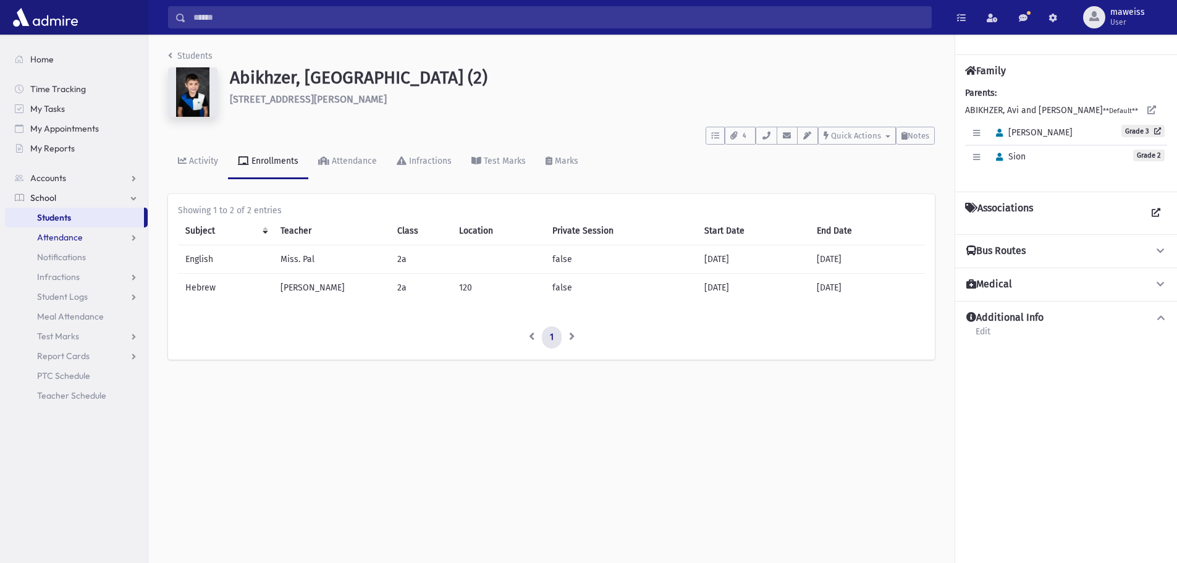
click at [52, 234] on span "Attendance" at bounding box center [60, 237] width 46 height 11
click at [62, 298] on span "Monitoring" at bounding box center [68, 296] width 43 height 11
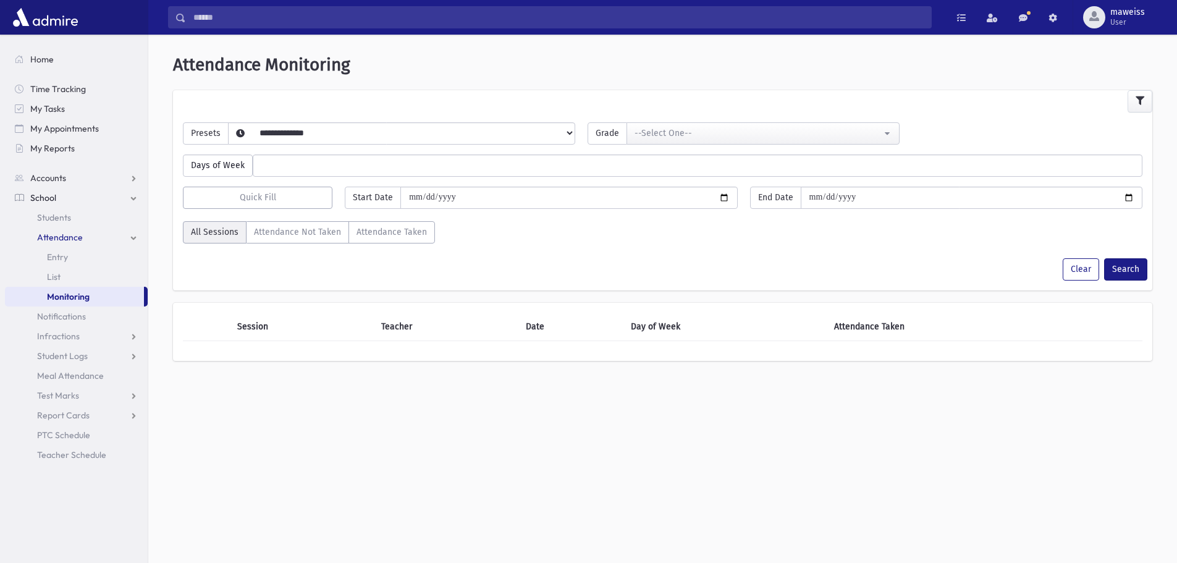
select select
click at [48, 318] on span "Notifications" at bounding box center [61, 316] width 49 height 11
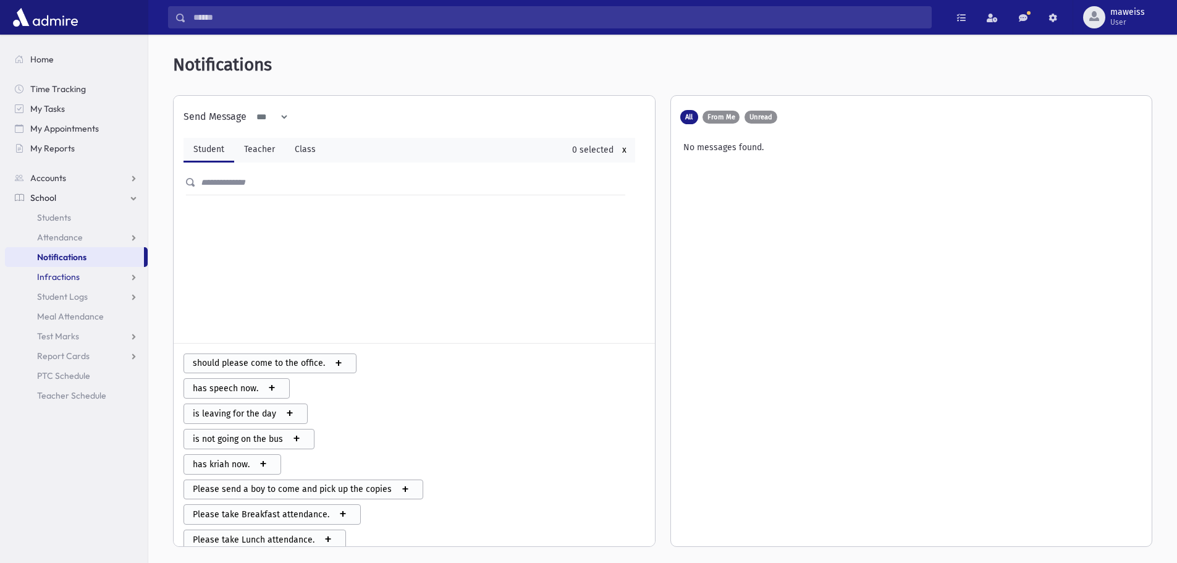
click at [59, 277] on span "Infractions" at bounding box center [58, 276] width 43 height 11
click at [62, 337] on span "Student Logs" at bounding box center [62, 335] width 51 height 11
click at [62, 353] on span "Entry" at bounding box center [57, 355] width 21 height 11
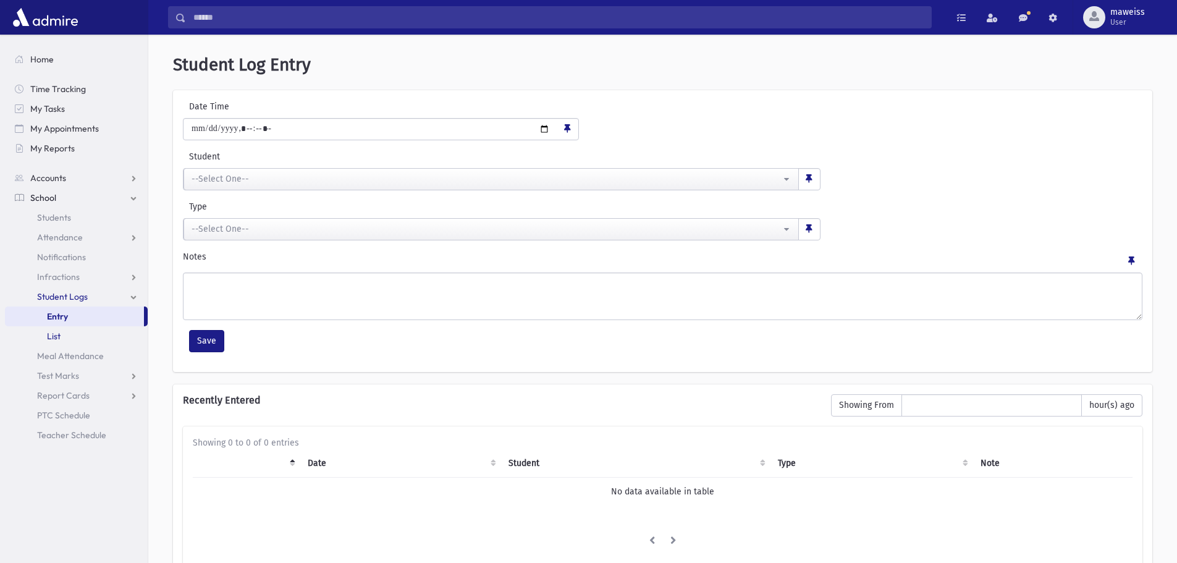
click at [52, 334] on span "List" at bounding box center [54, 335] width 14 height 11
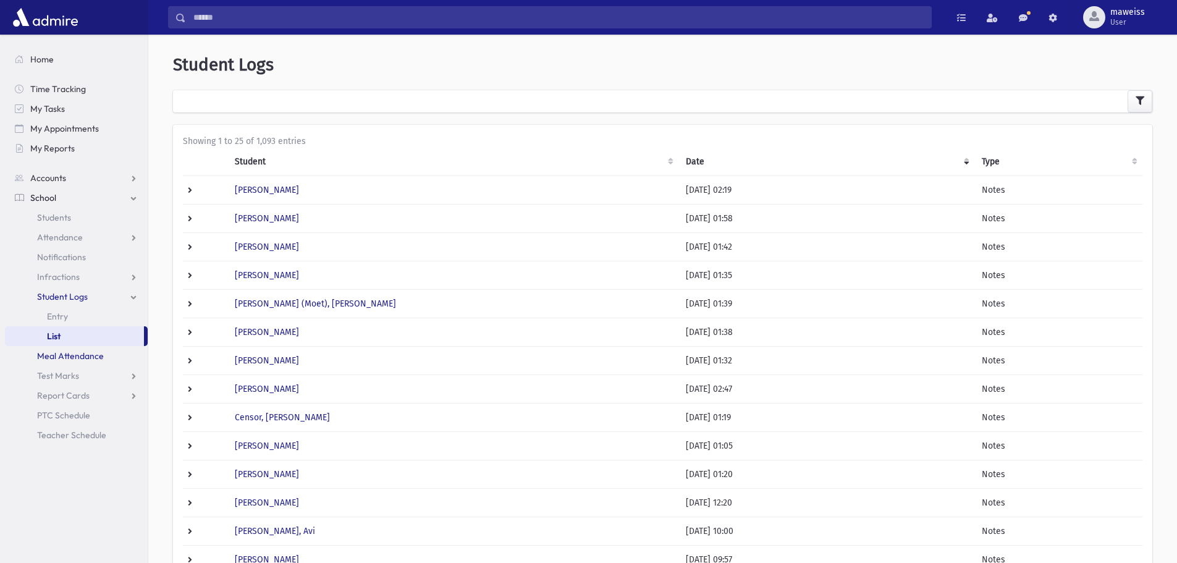
click at [72, 354] on span "Meal Attendance" at bounding box center [70, 355] width 67 height 11
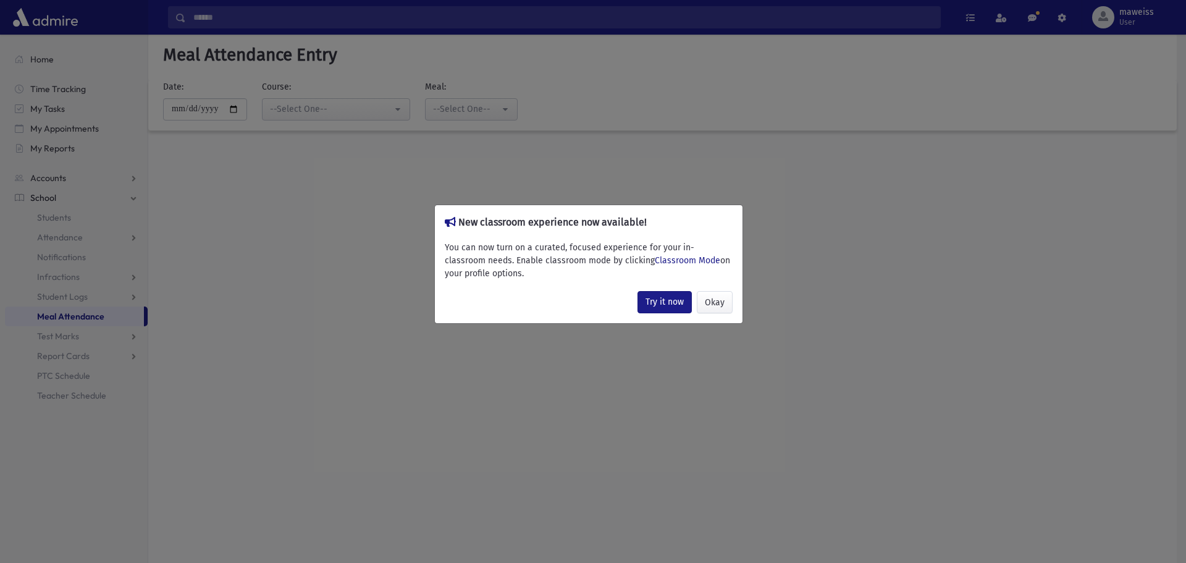
click at [528, 395] on div "New classroom experience now available! You can now turn on a curated, focused …" at bounding box center [593, 281] width 1186 height 563
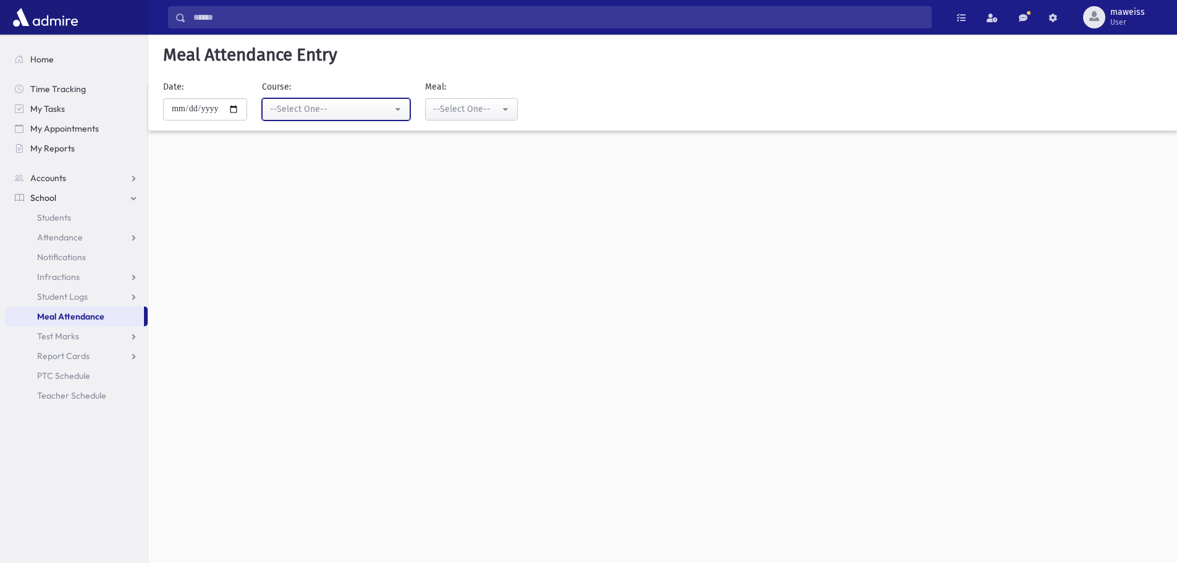
click at [360, 113] on div "--Select One--" at bounding box center [331, 109] width 122 height 13
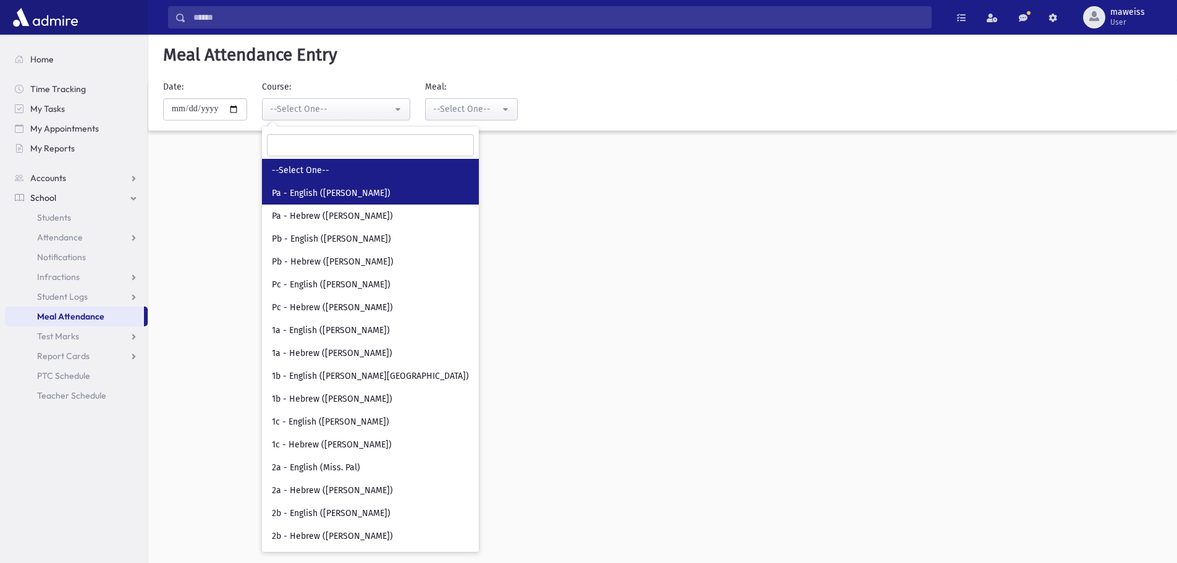
click at [330, 191] on span "Pa - English ([PERSON_NAME])" at bounding box center [331, 193] width 119 height 12
select select "***"
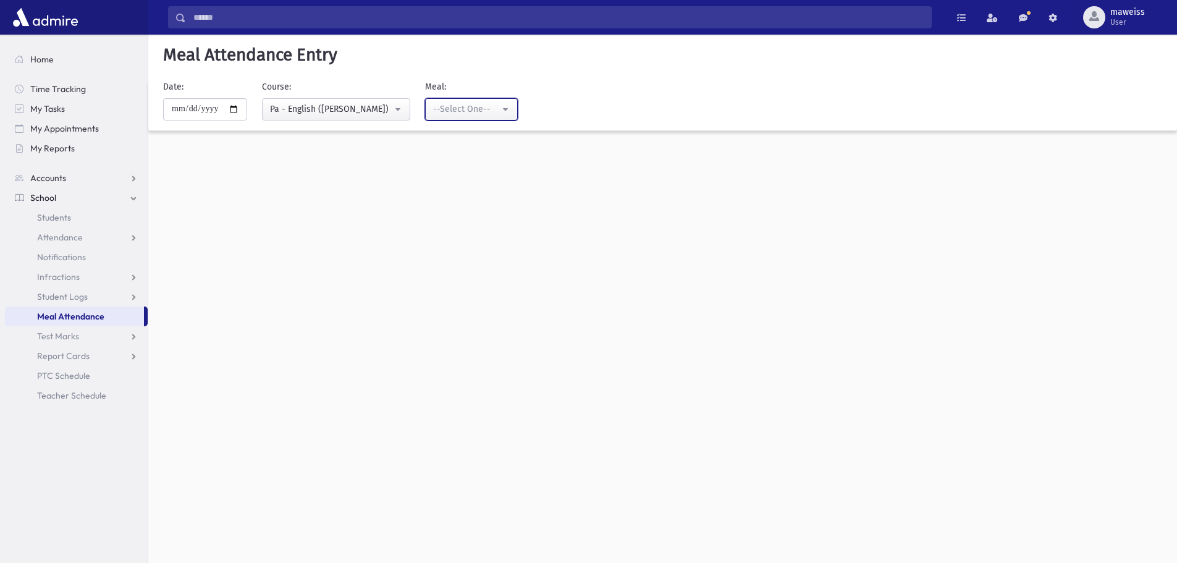
click at [454, 112] on div "--Select One--" at bounding box center [466, 109] width 67 height 13
click at [460, 204] on link "Breakfast" at bounding box center [471, 193] width 93 height 23
select select "*"
click at [453, 264] on div "**********" at bounding box center [662, 299] width 1029 height 528
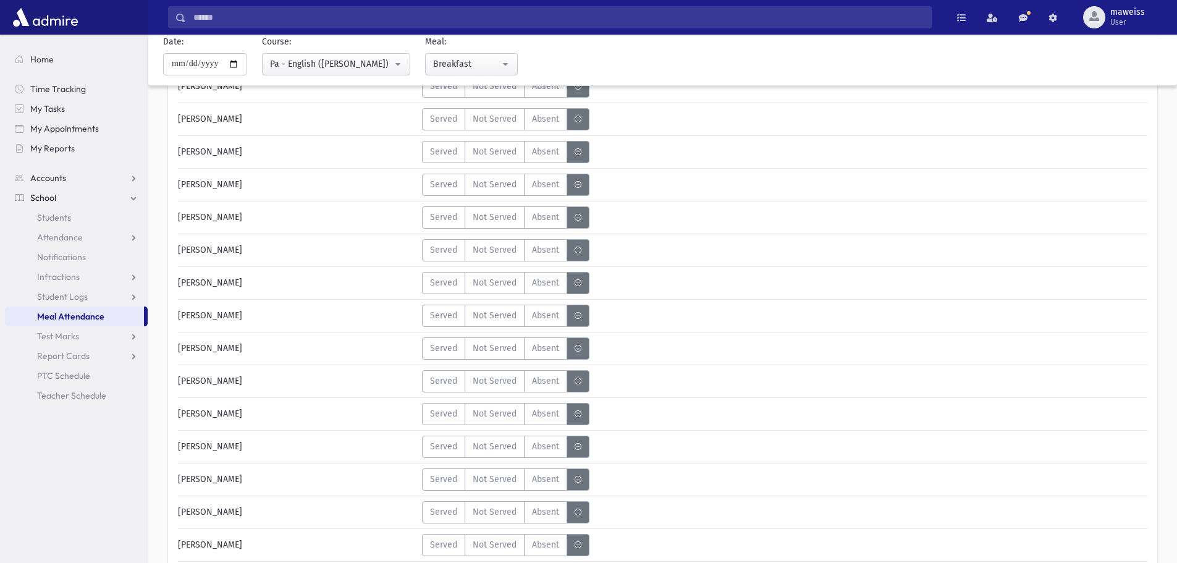
scroll to position [371, 0]
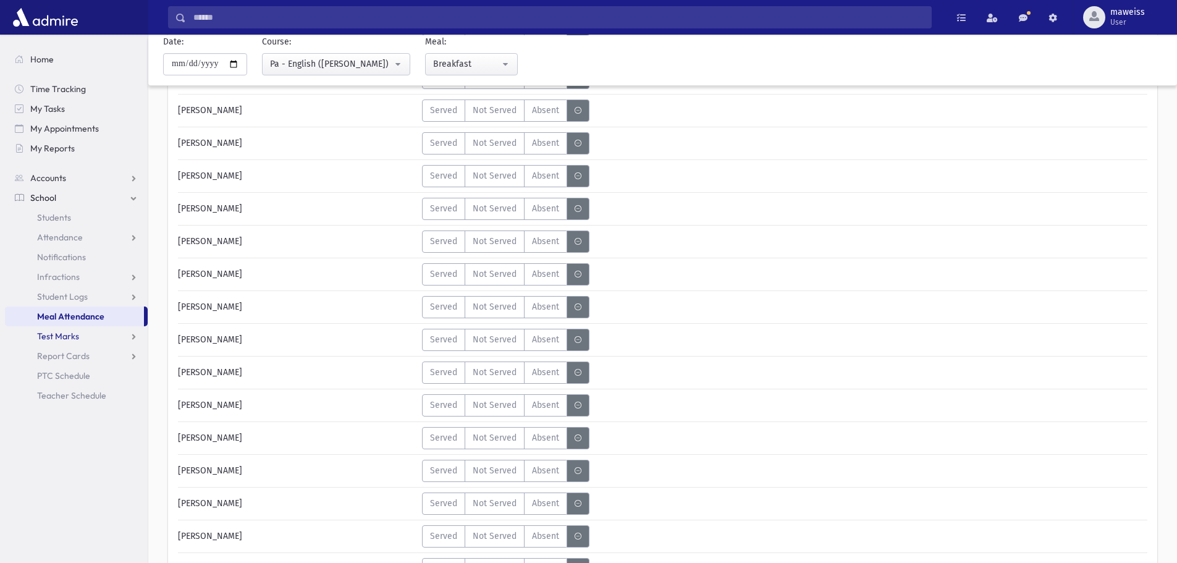
click at [47, 334] on span "Test Marks" at bounding box center [58, 335] width 42 height 11
click at [67, 403] on link "Report Cards" at bounding box center [76, 395] width 143 height 20
click at [62, 435] on span "Marks List" at bounding box center [67, 434] width 40 height 11
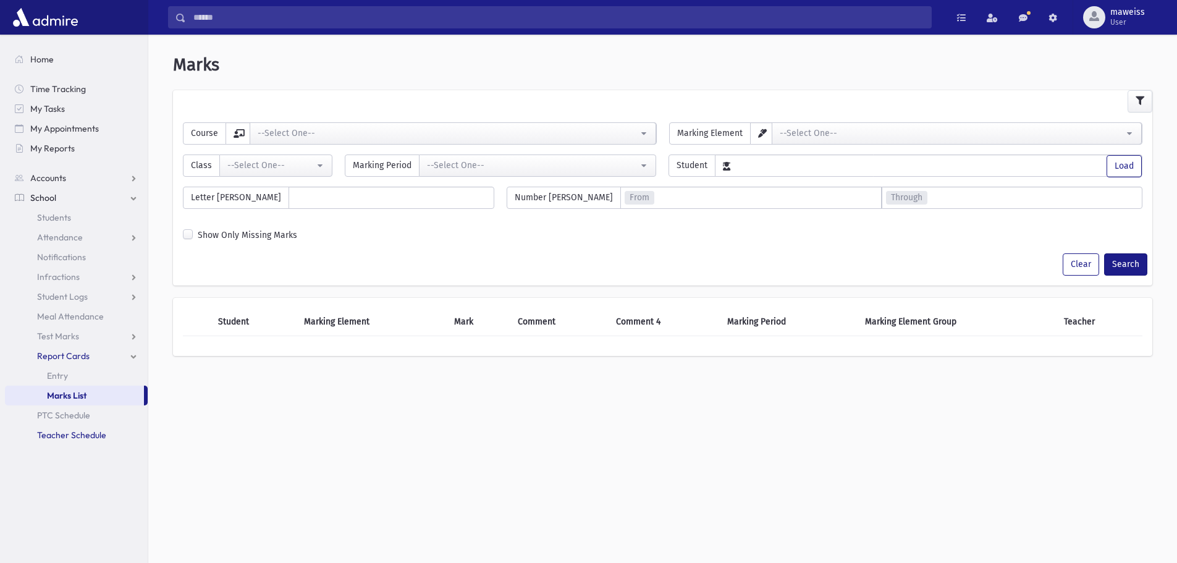
click at [64, 444] on link "Teacher Schedule" at bounding box center [76, 435] width 143 height 20
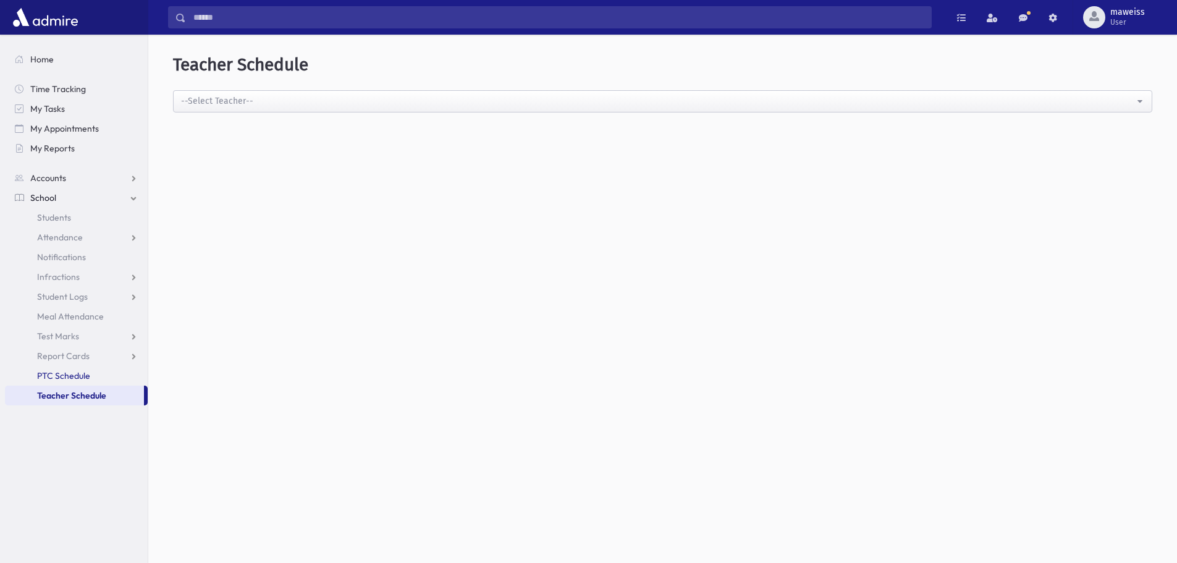
click at [51, 370] on span "PTC Schedule" at bounding box center [63, 375] width 53 height 11
